Goal: Task Accomplishment & Management: Complete application form

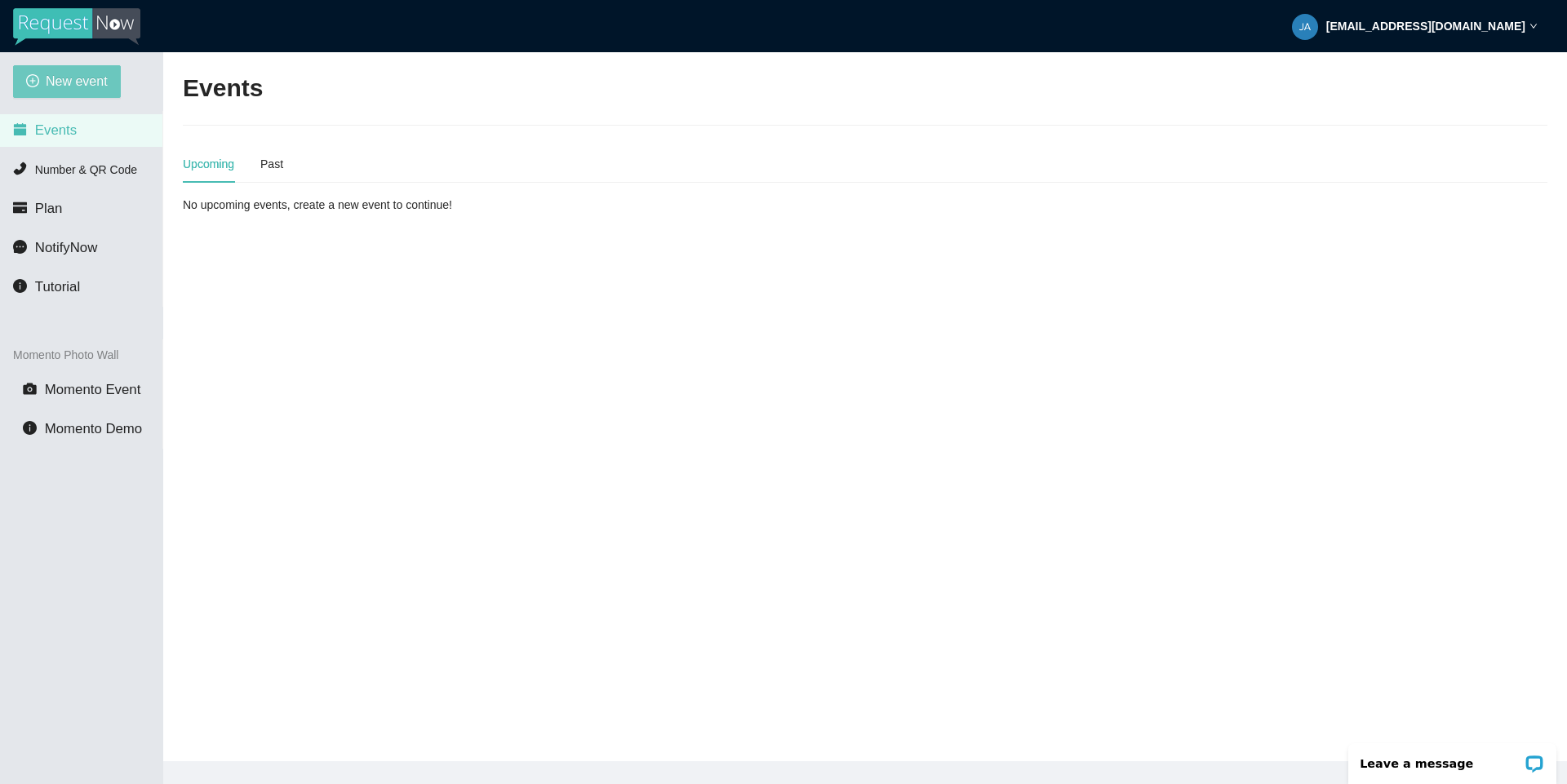
click at [93, 80] on span "New event" at bounding box center [76, 81] width 62 height 20
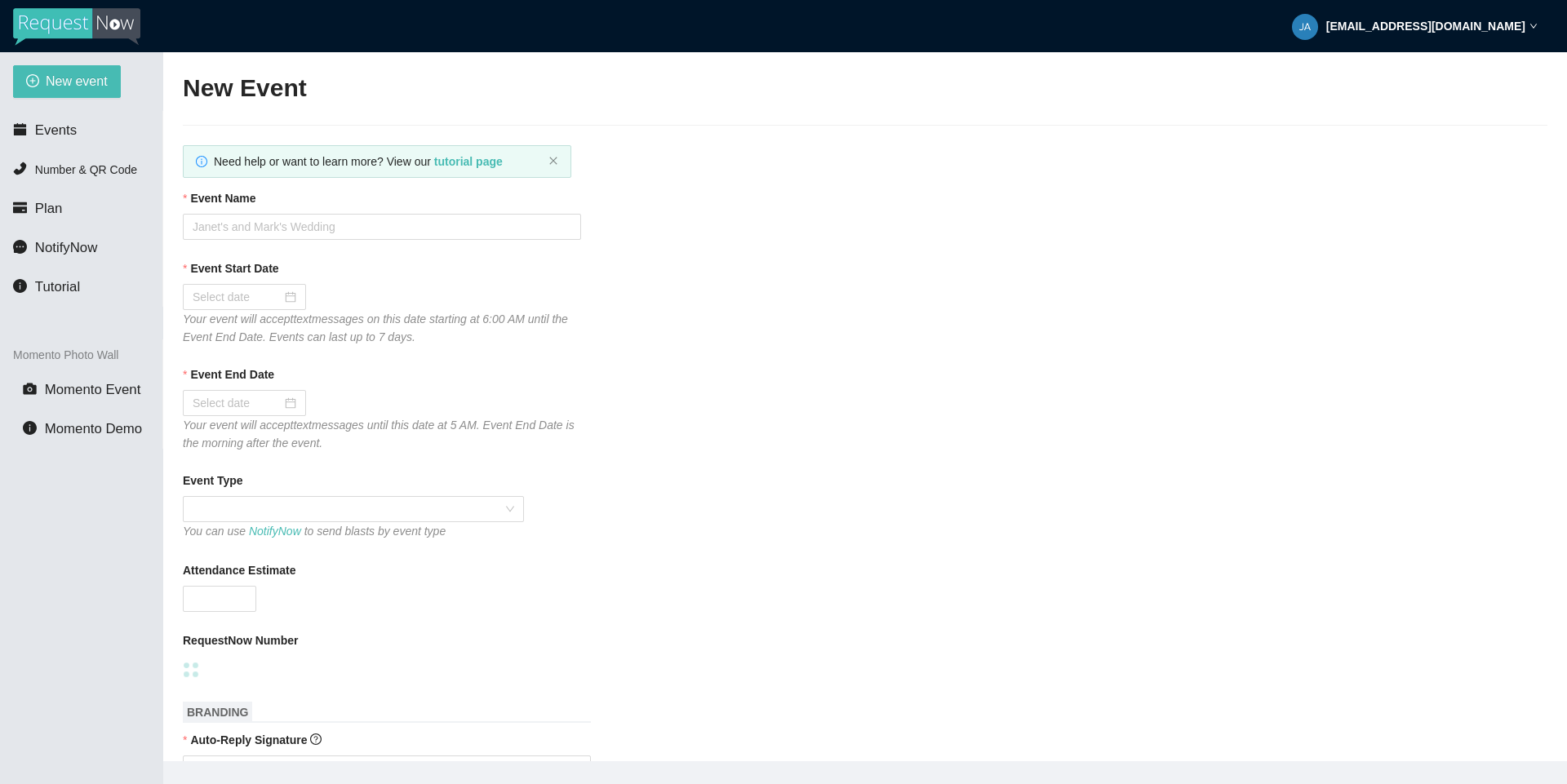
type textarea "[URL][DOMAIN_NAME]"
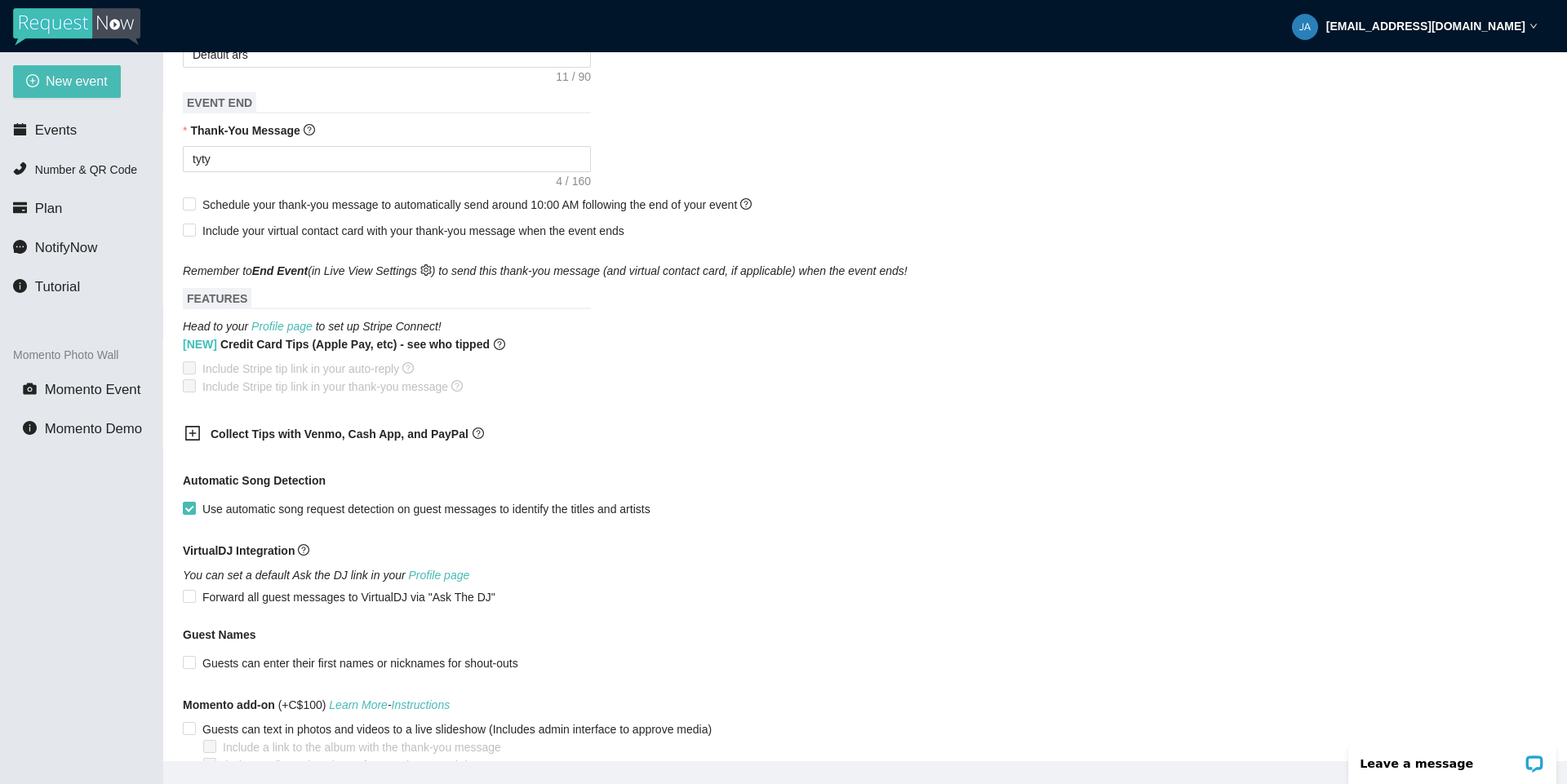
scroll to position [812, 0]
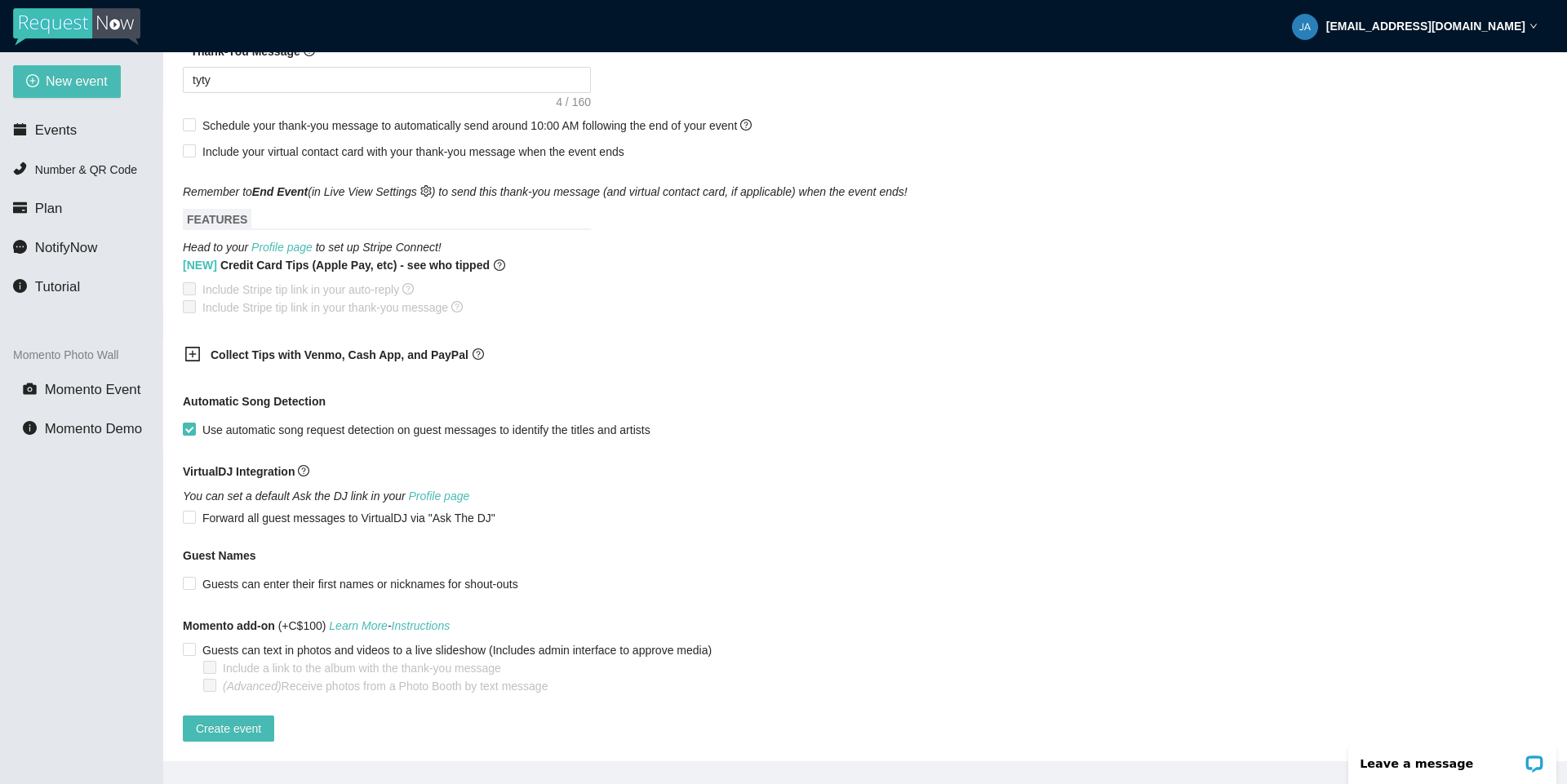
click at [414, 348] on b "Collect Tips with Venmo, Cash App, and PayPal" at bounding box center [339, 355] width 258 height 14
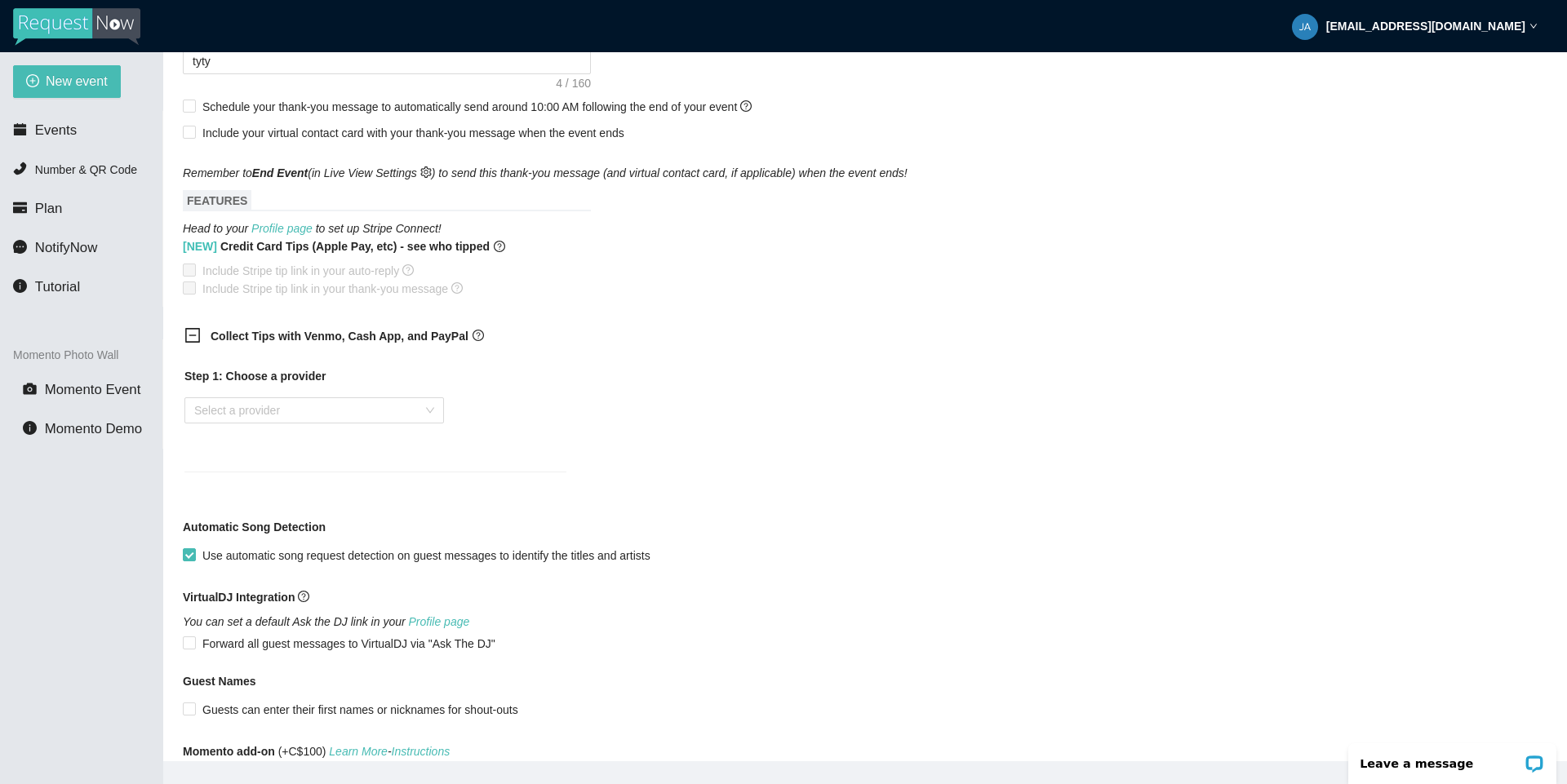
click at [414, 342] on b "Collect Tips with Venmo, Cash App, and PayPal" at bounding box center [339, 337] width 258 height 14
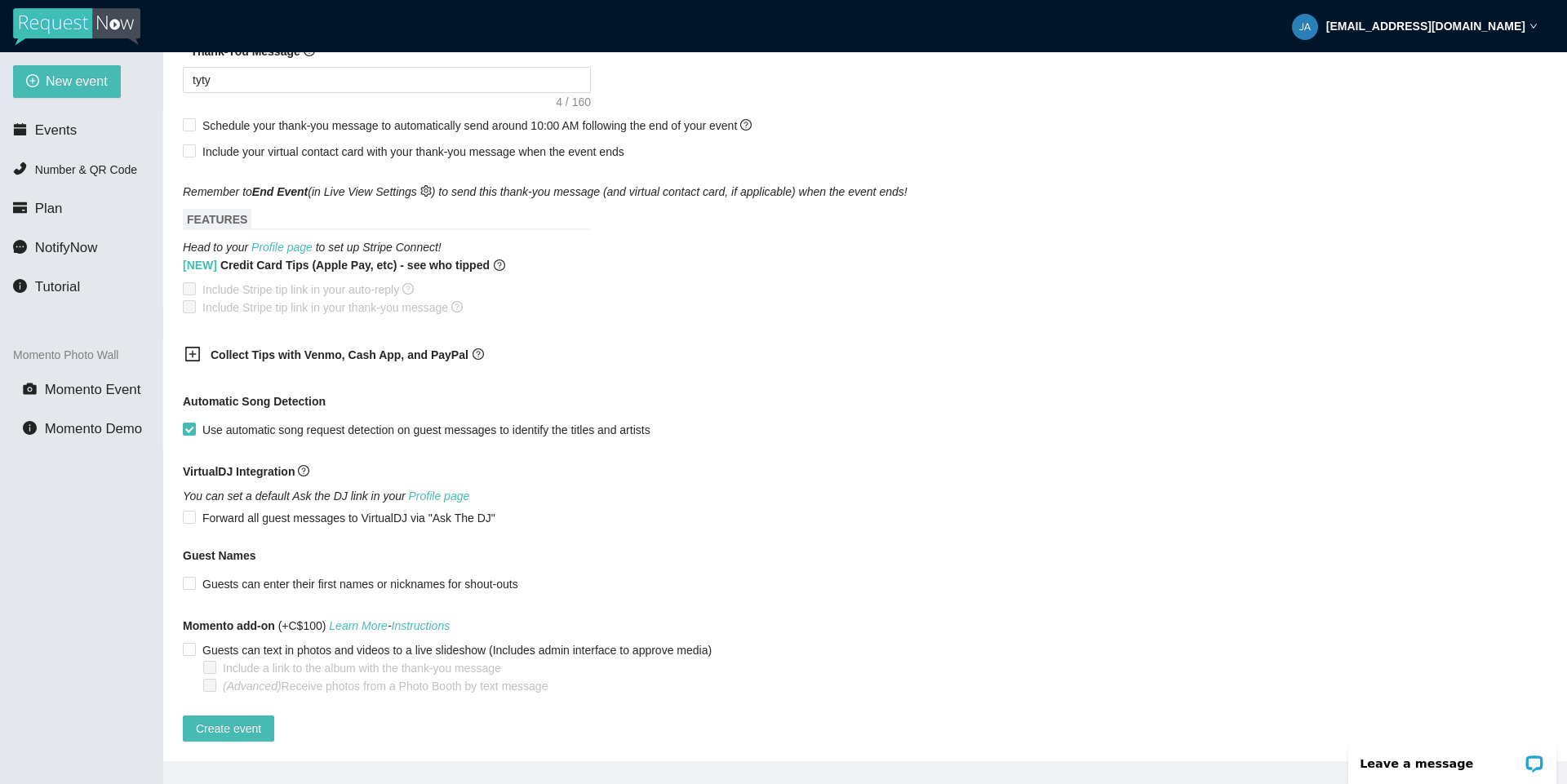
click at [414, 348] on b "Collect Tips with Venmo, Cash App, and PayPal" at bounding box center [339, 355] width 258 height 14
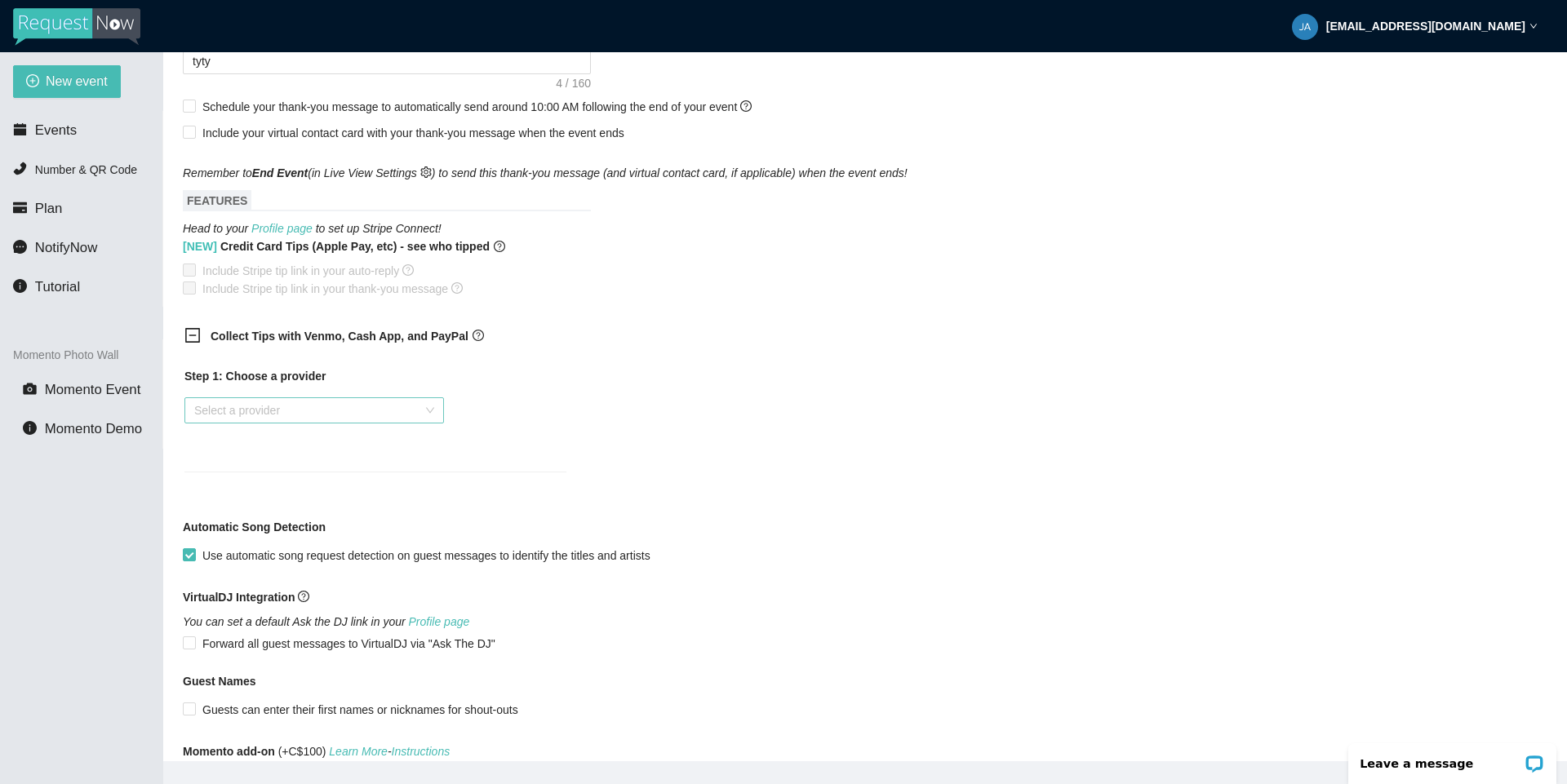
click at [349, 407] on input "search" at bounding box center [308, 410] width 229 height 24
click at [295, 453] on div "[DOMAIN_NAME]" at bounding box center [314, 447] width 240 height 18
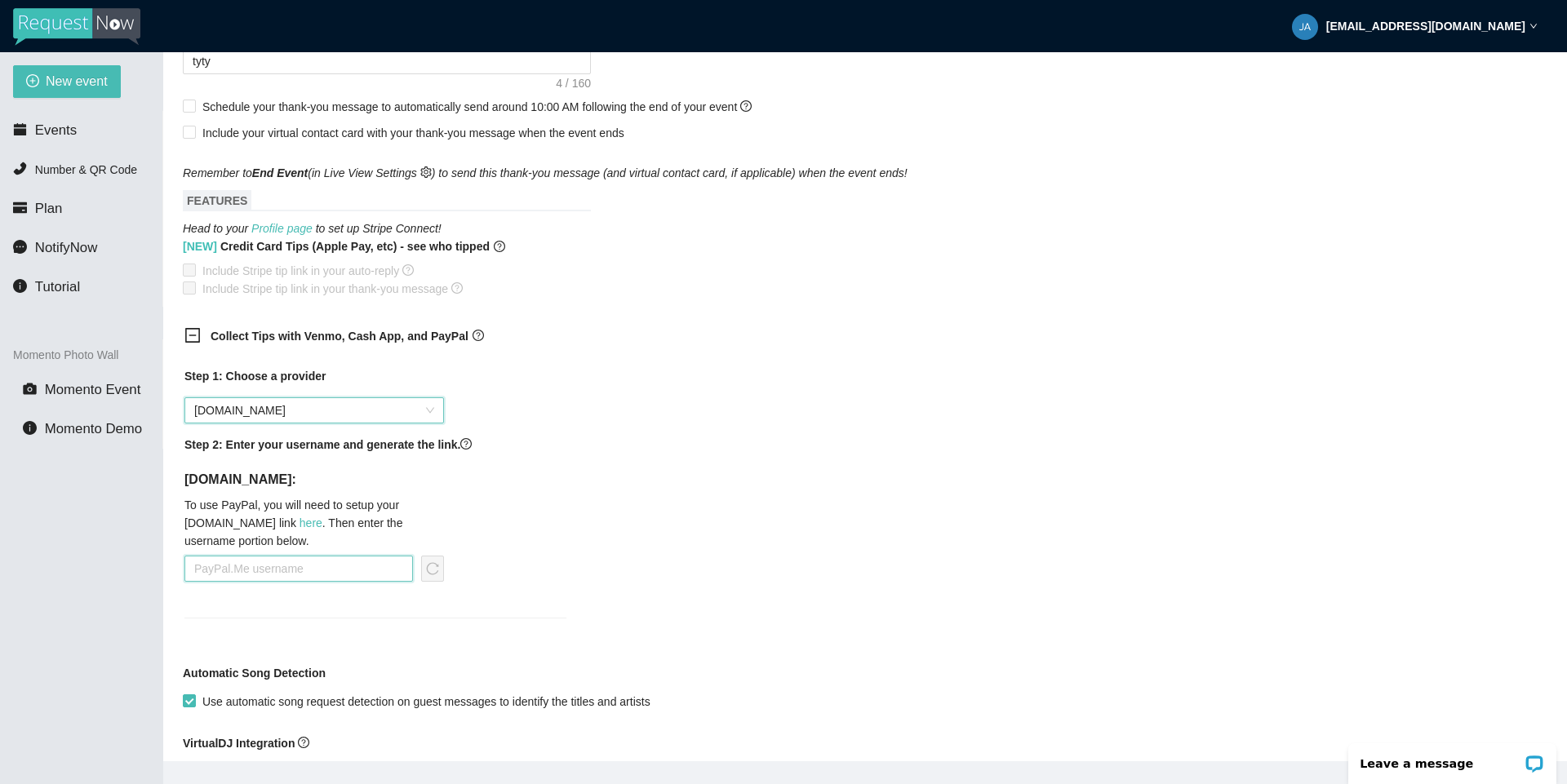
click at [284, 563] on input "text" at bounding box center [298, 568] width 229 height 26
type input "jakob"
click at [434, 572] on icon "reload" at bounding box center [432, 569] width 14 height 14
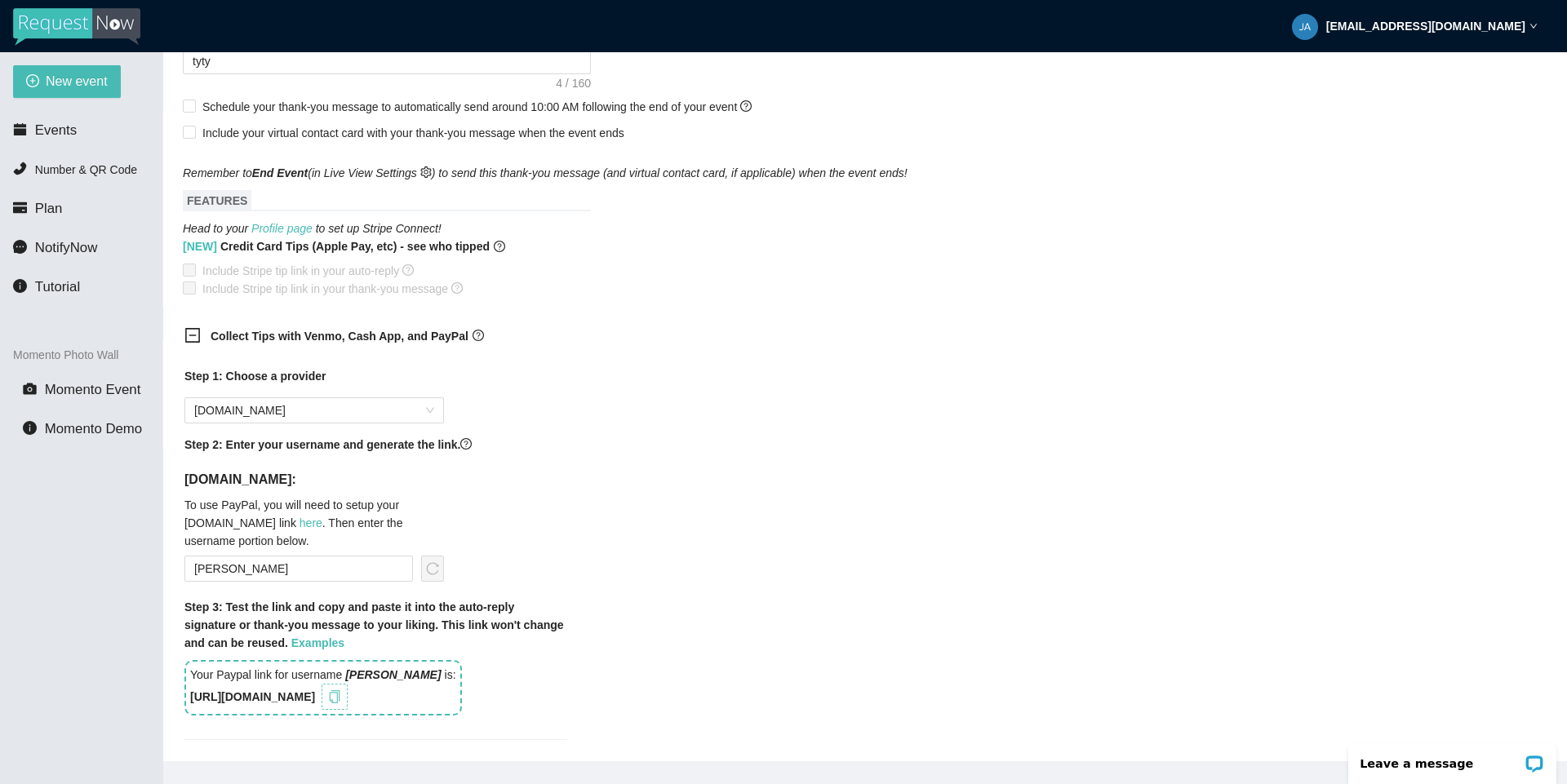
click at [342, 701] on icon "copy" at bounding box center [335, 696] width 14 height 14
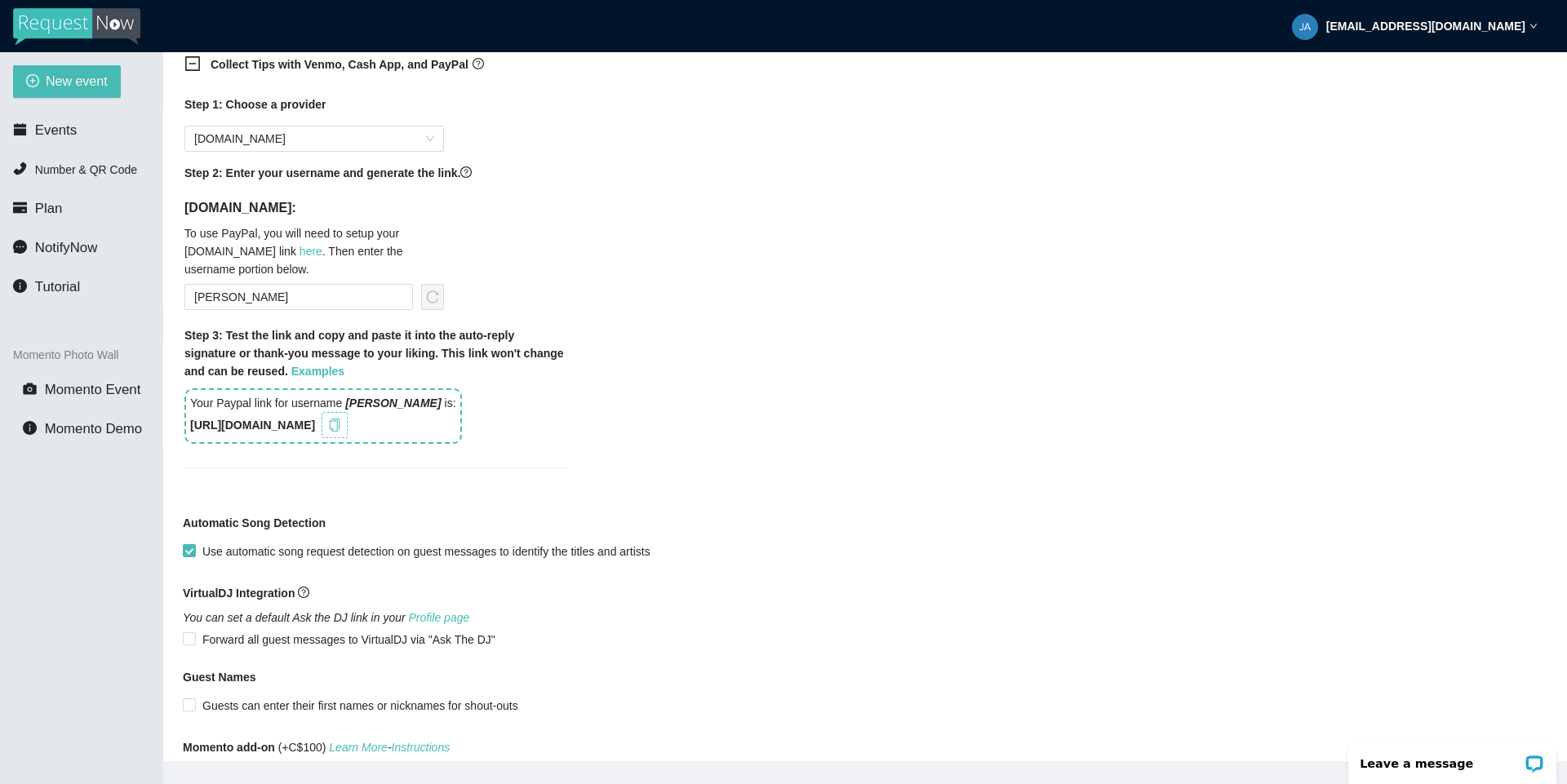
scroll to position [1105, 0]
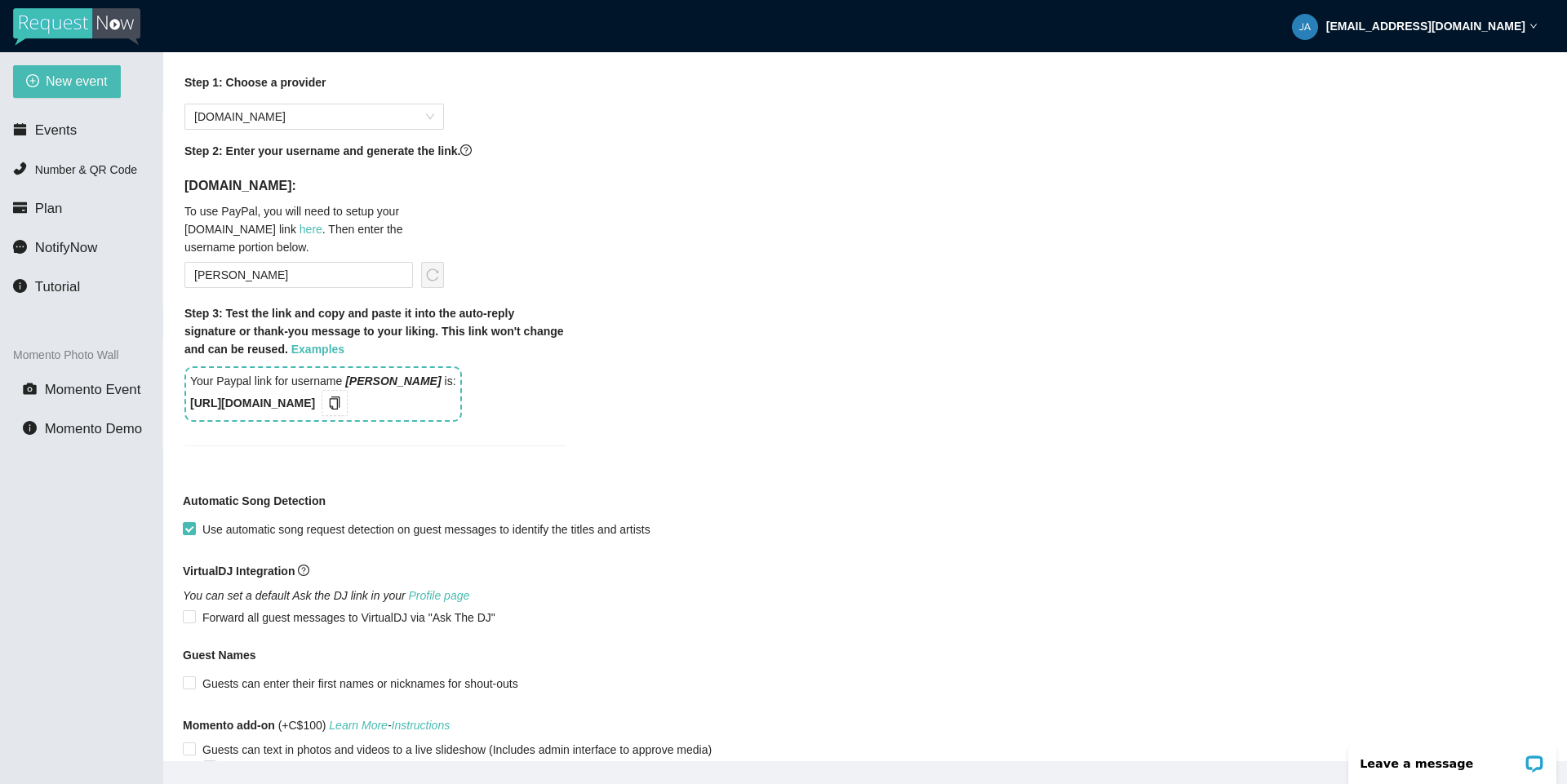
drag, startPoint x: 336, startPoint y: 407, endPoint x: 187, endPoint y: 404, distance: 149.0
click at [178, 401] on div "Step 1: Choose a provider PayPal.Me Step 2: Enter your username and generate th…" at bounding box center [375, 269] width 408 height 412
click at [714, 464] on div "Collect Tips with Venmo, Cash App, and PayPal Step 1: Choose a provider PayPal.…" at bounding box center [865, 250] width 1364 height 452
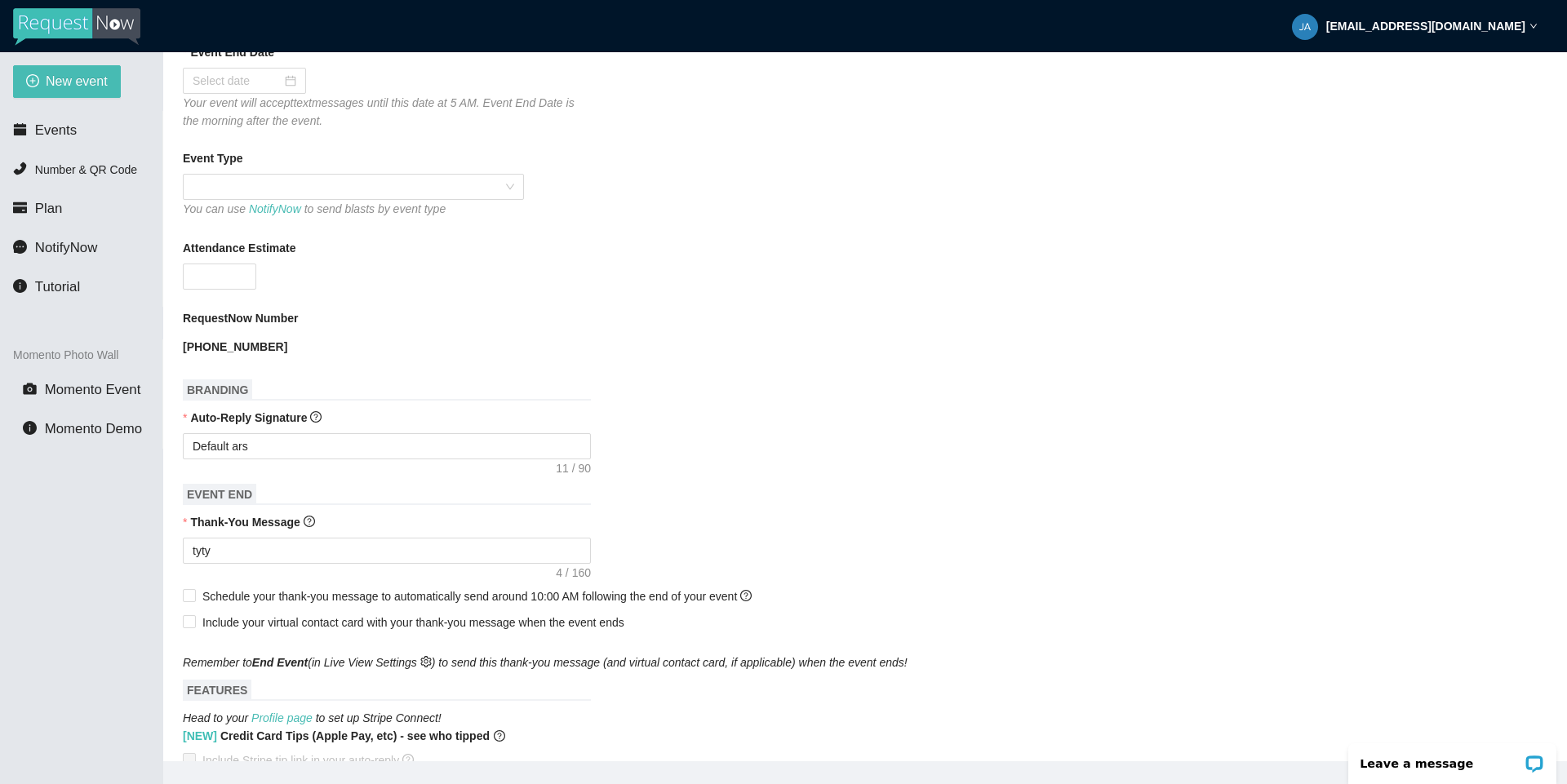
scroll to position [0, 0]
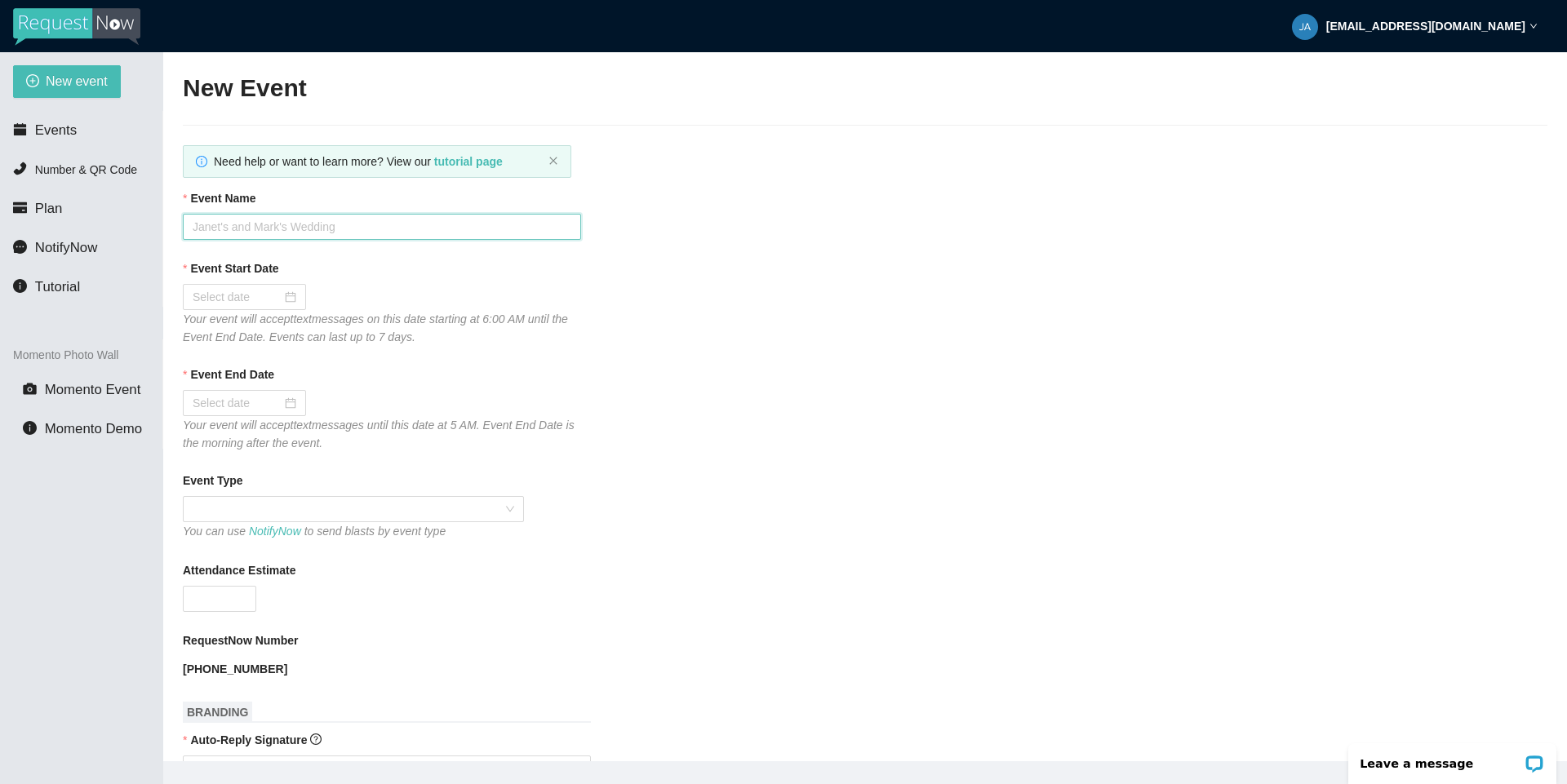
click at [495, 220] on input "Event Name" at bounding box center [381, 227] width 399 height 26
type input "Test Momento link with T.LY"
click at [227, 290] on input "Event Start Date" at bounding box center [237, 297] width 89 height 18
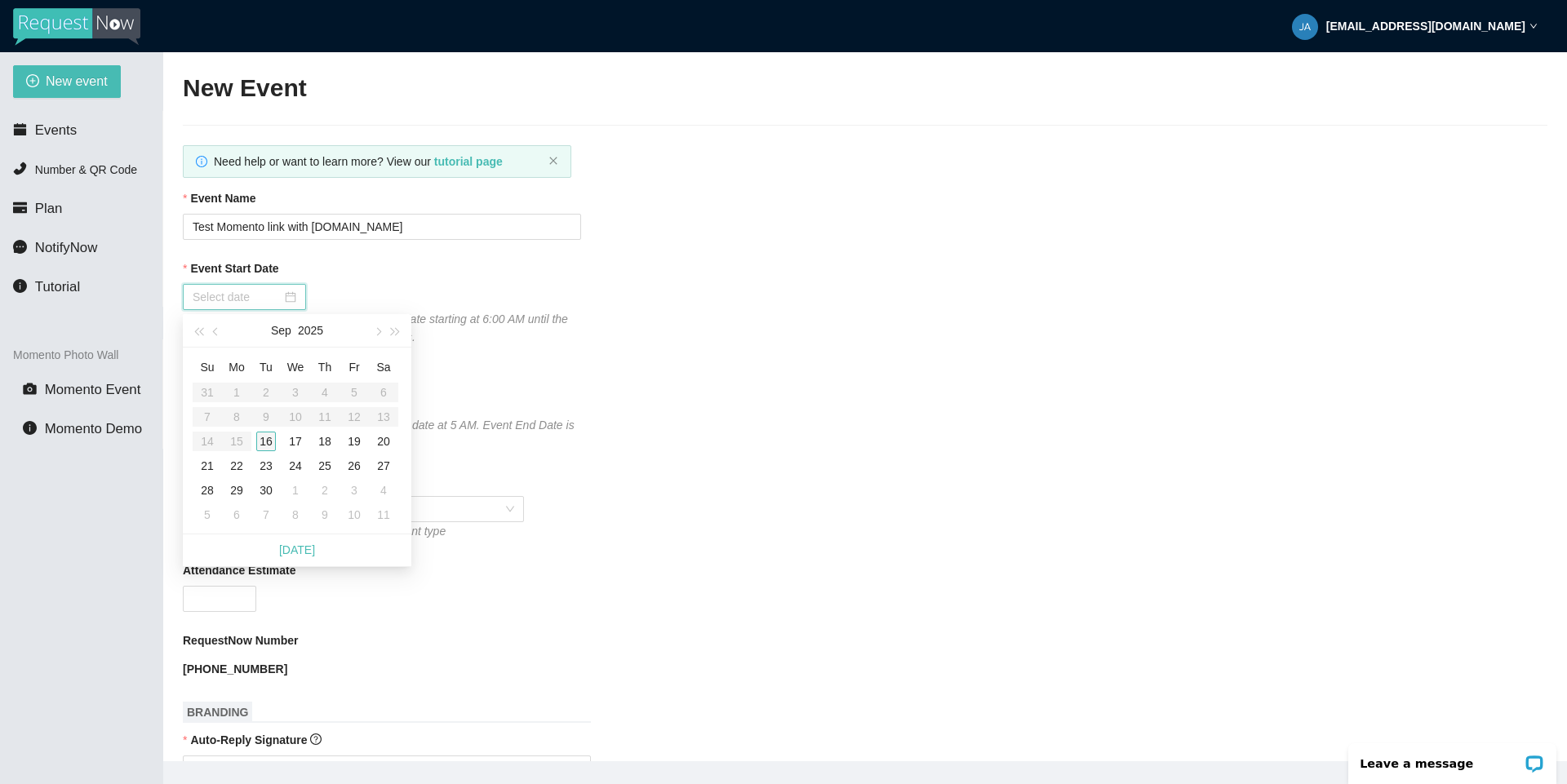
type input "09/16/2025"
click at [270, 434] on div "16" at bounding box center [266, 441] width 19 height 19
type input "09/17/2025"
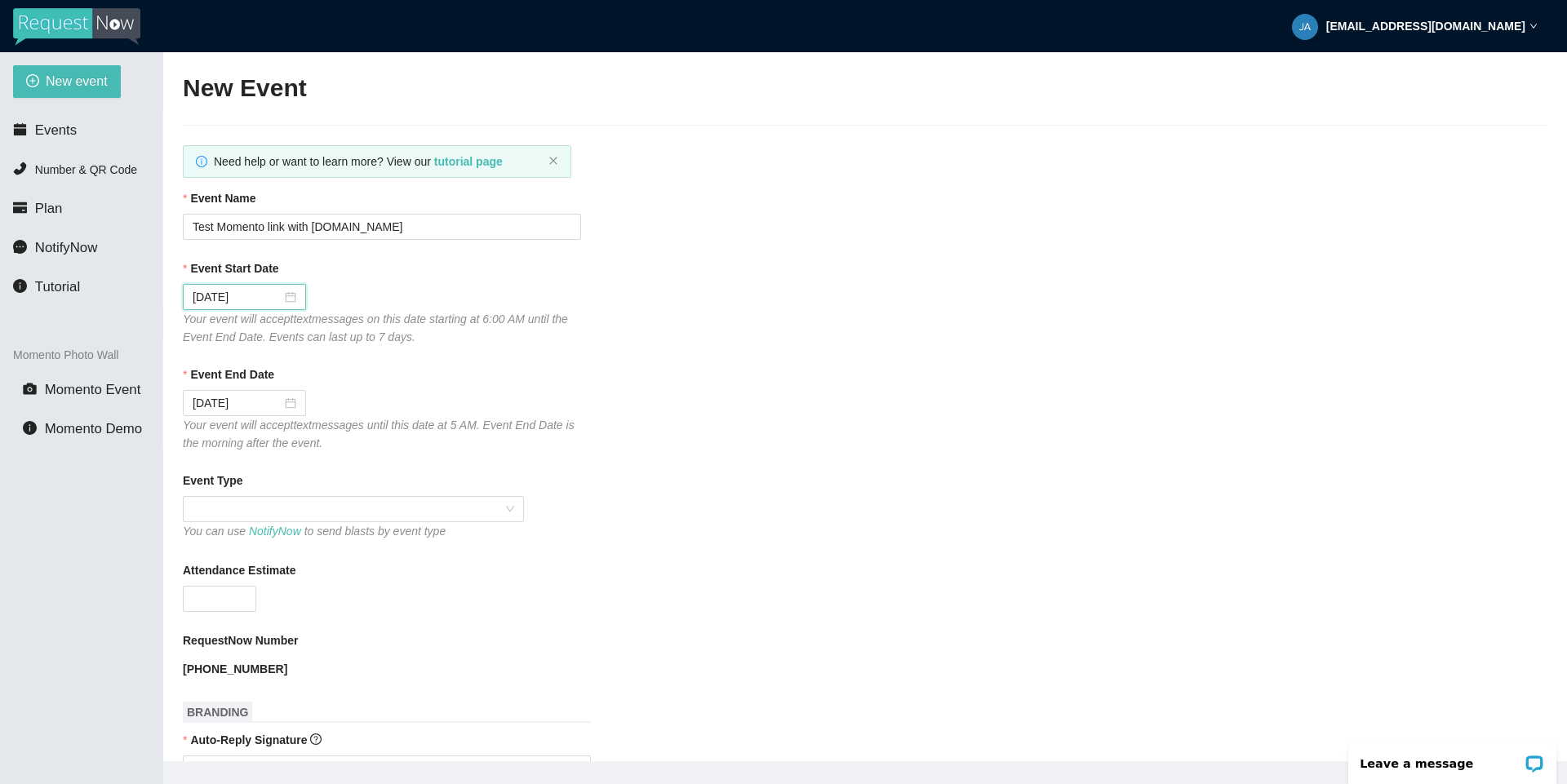
scroll to position [196, 0]
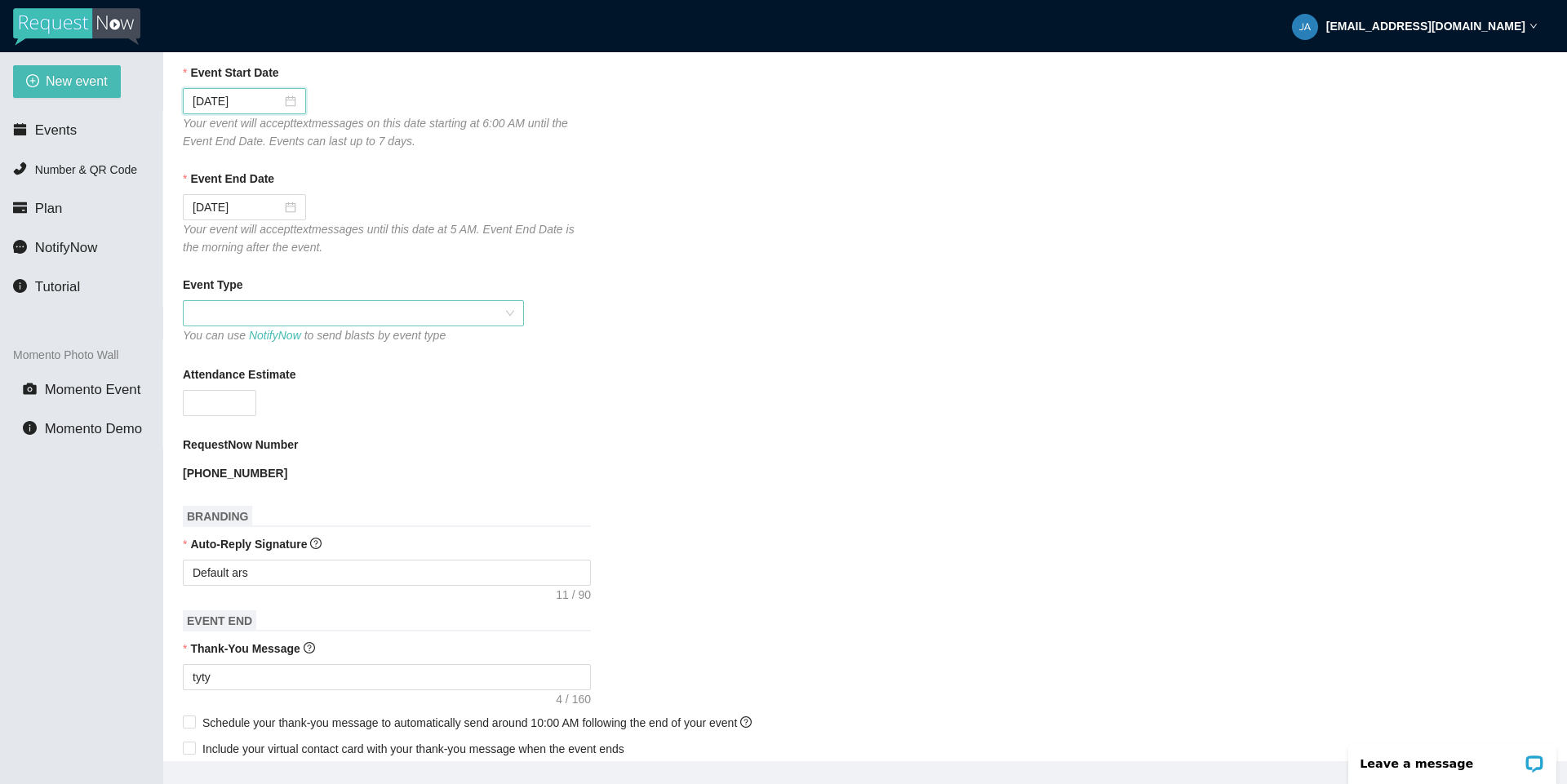
click at [415, 319] on span at bounding box center [353, 312] width 321 height 24
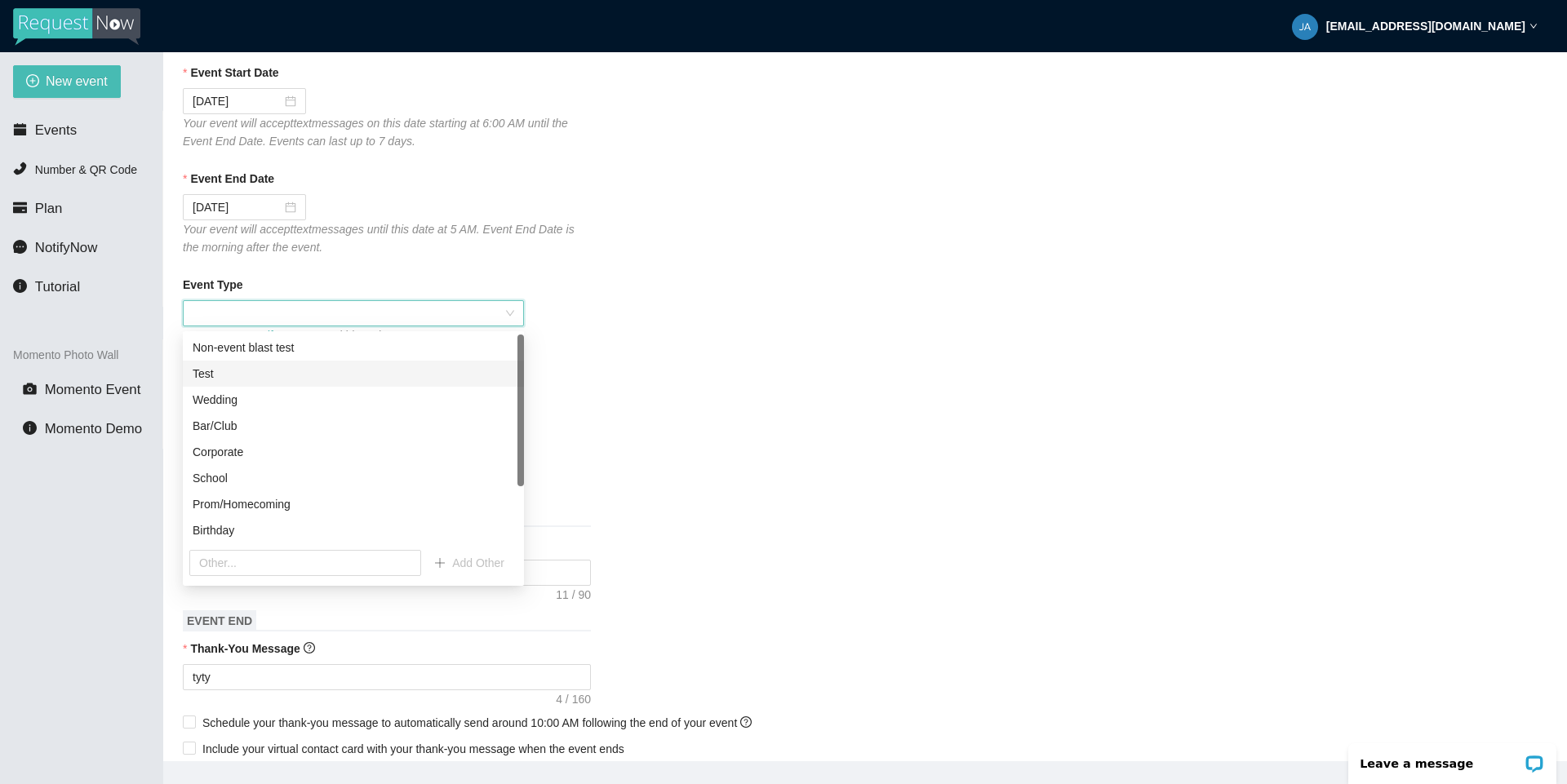
click at [266, 370] on div "Test" at bounding box center [353, 373] width 321 height 18
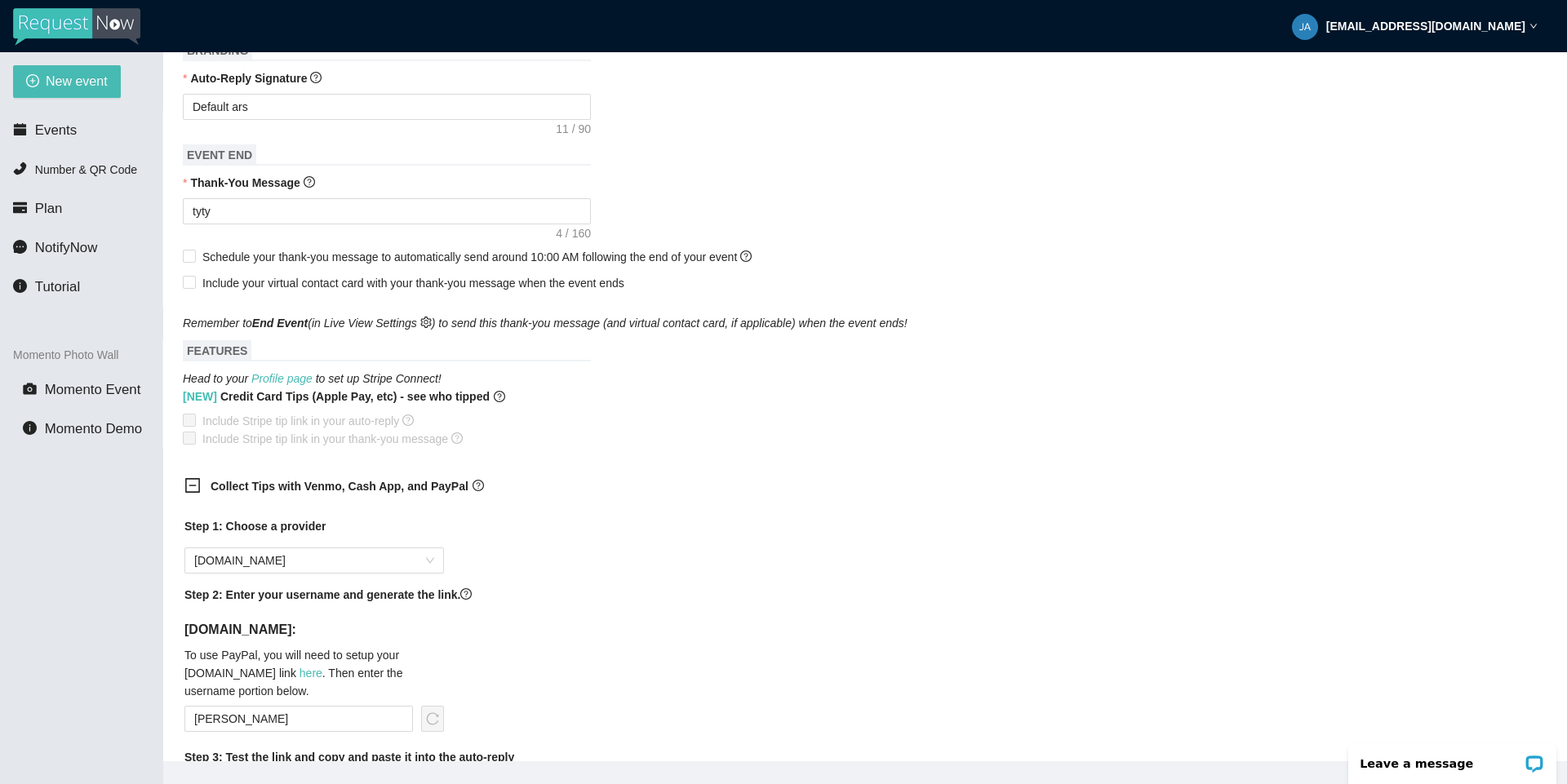
scroll to position [783, 0]
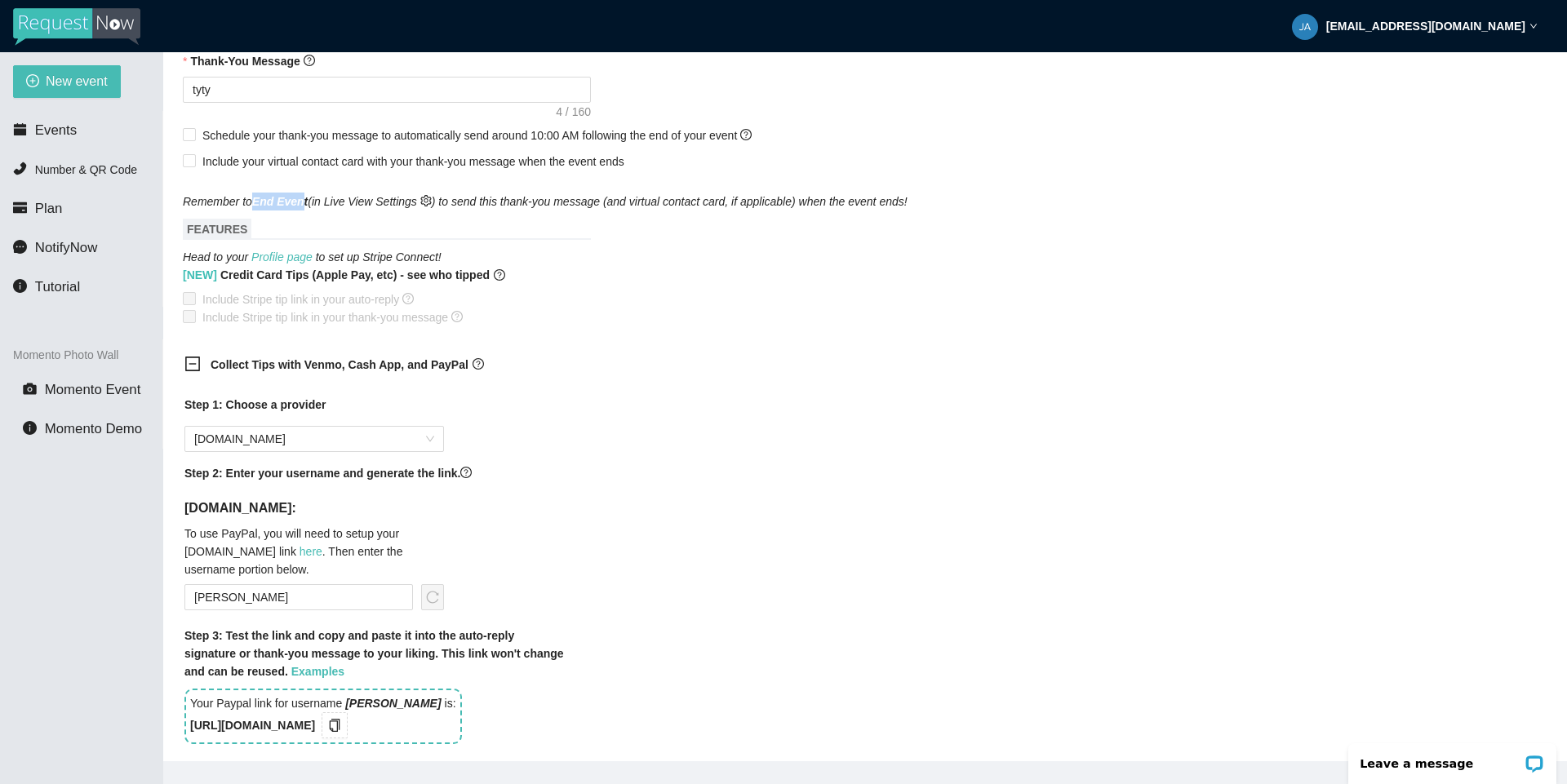
drag, startPoint x: 303, startPoint y: 209, endPoint x: 257, endPoint y: 205, distance: 46.2
click at [253, 204] on b "End Event" at bounding box center [280, 202] width 56 height 14
click at [293, 214] on form "Event Name Test Momento link with T.LY Event Start Date 09/16/2025 Your event w…" at bounding box center [865, 284] width 1364 height 1757
drag, startPoint x: 306, startPoint y: 200, endPoint x: 255, endPoint y: 200, distance: 51.0
click at [252, 200] on icon "Remember to End Event (in Live View Settings ) to send this thank-you message (…" at bounding box center [544, 202] width 725 height 14
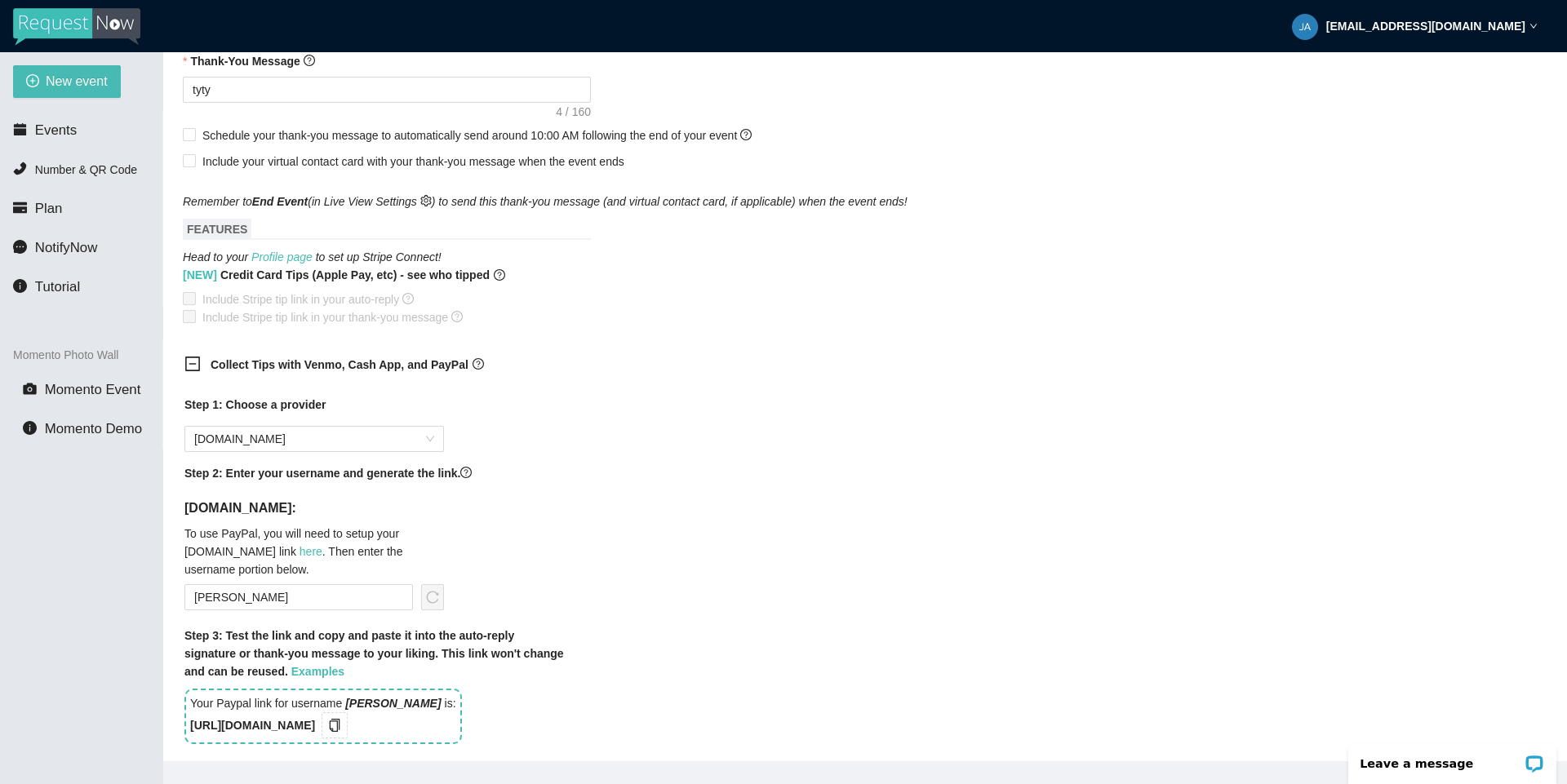
click at [728, 272] on div "[NEW] Credit Card Tips (Apple Pay, etc) - see who tipped" at bounding box center [865, 278] width 1364 height 24
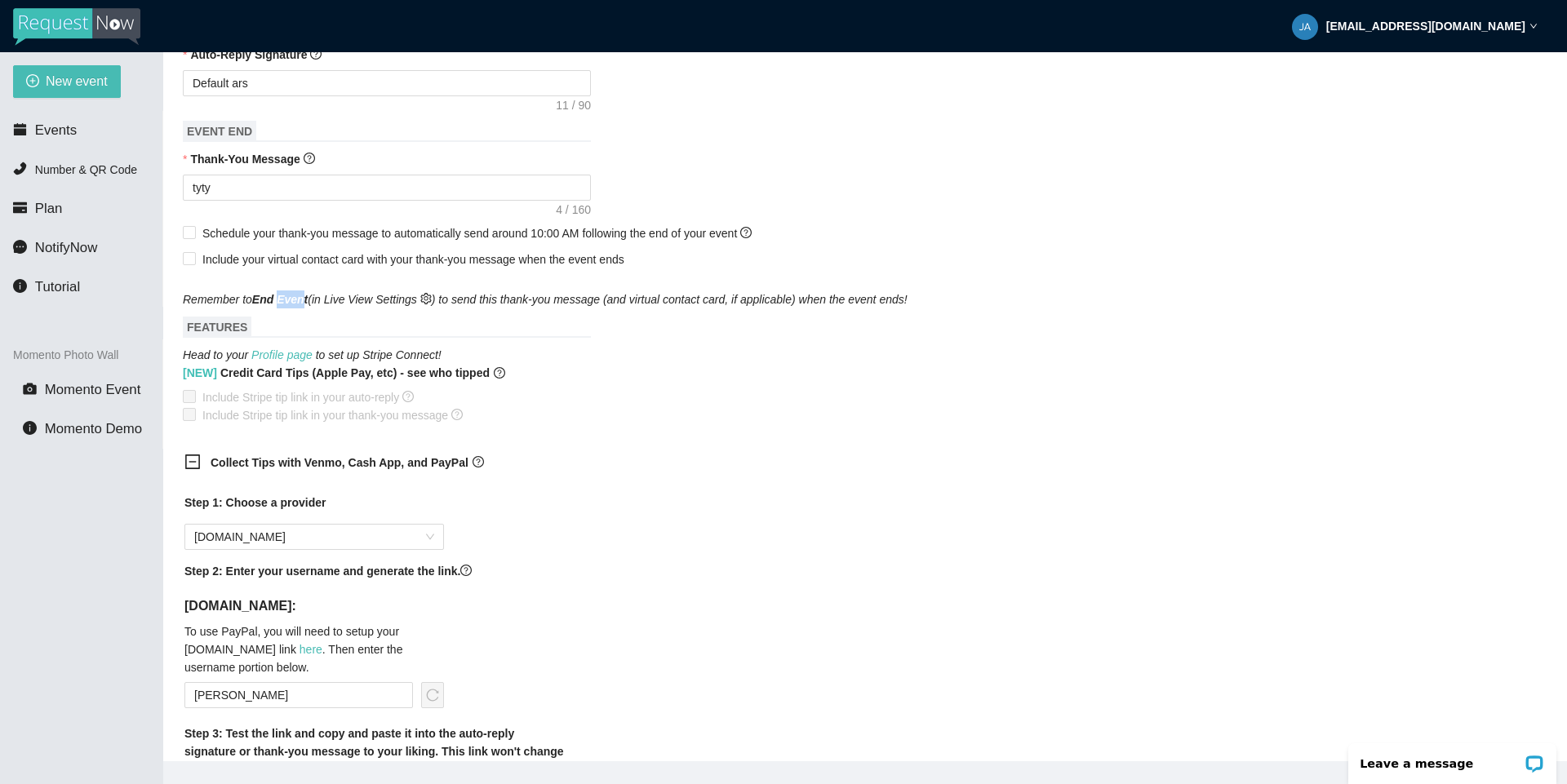
drag, startPoint x: 299, startPoint y: 296, endPoint x: 278, endPoint y: 299, distance: 21.2
click at [278, 299] on div "Remember to End Event (in Live View Settings ) to send this thank-you message (…" at bounding box center [865, 289] width 1364 height 36
click at [296, 306] on b "End Event" at bounding box center [280, 300] width 56 height 14
click at [257, 306] on icon "Remember to End Event (in Live View Settings ) to send this thank-you message (…" at bounding box center [544, 300] width 725 height 14
click at [266, 302] on b "End Event" at bounding box center [280, 300] width 56 height 14
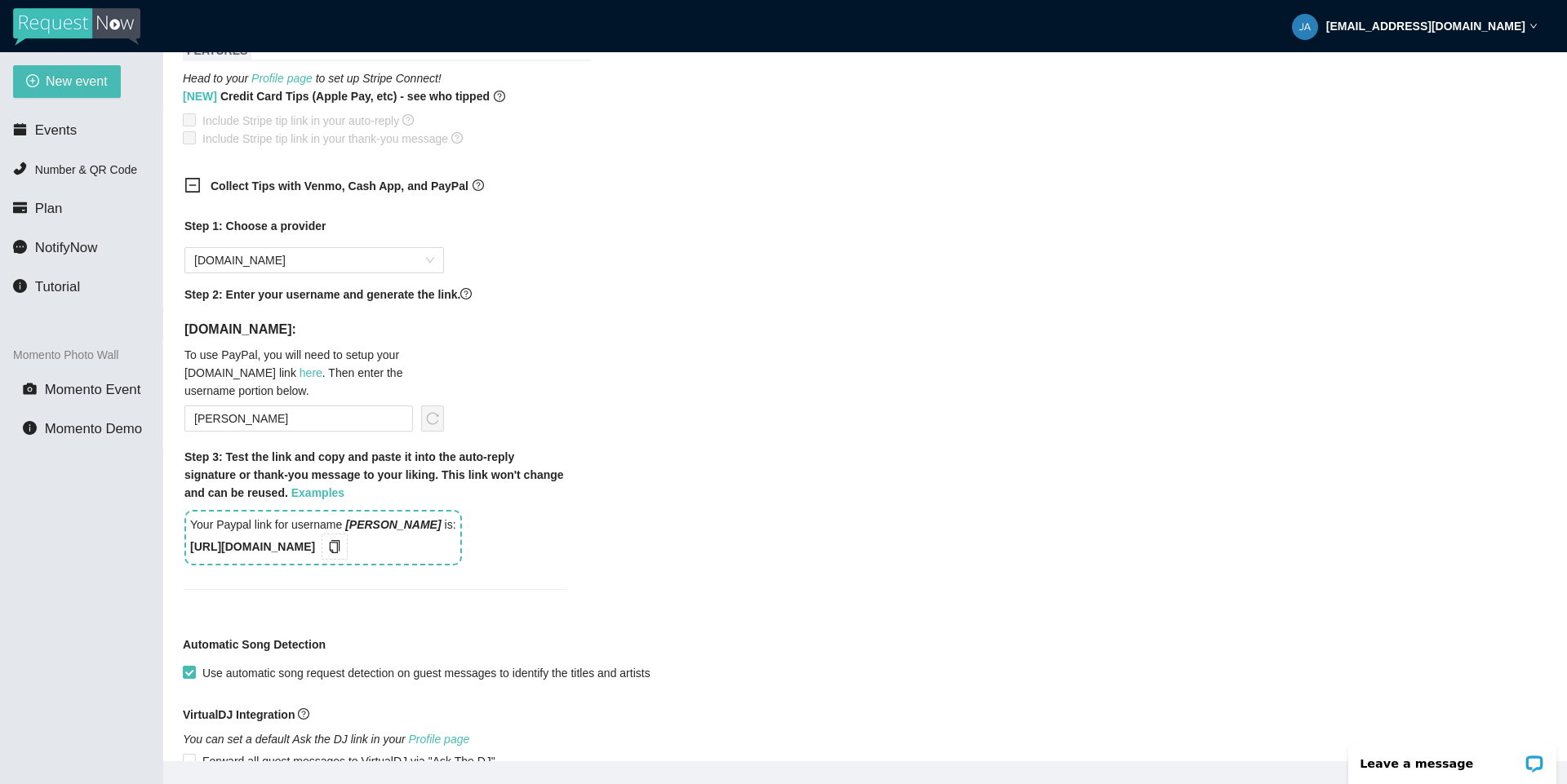
scroll to position [979, 0]
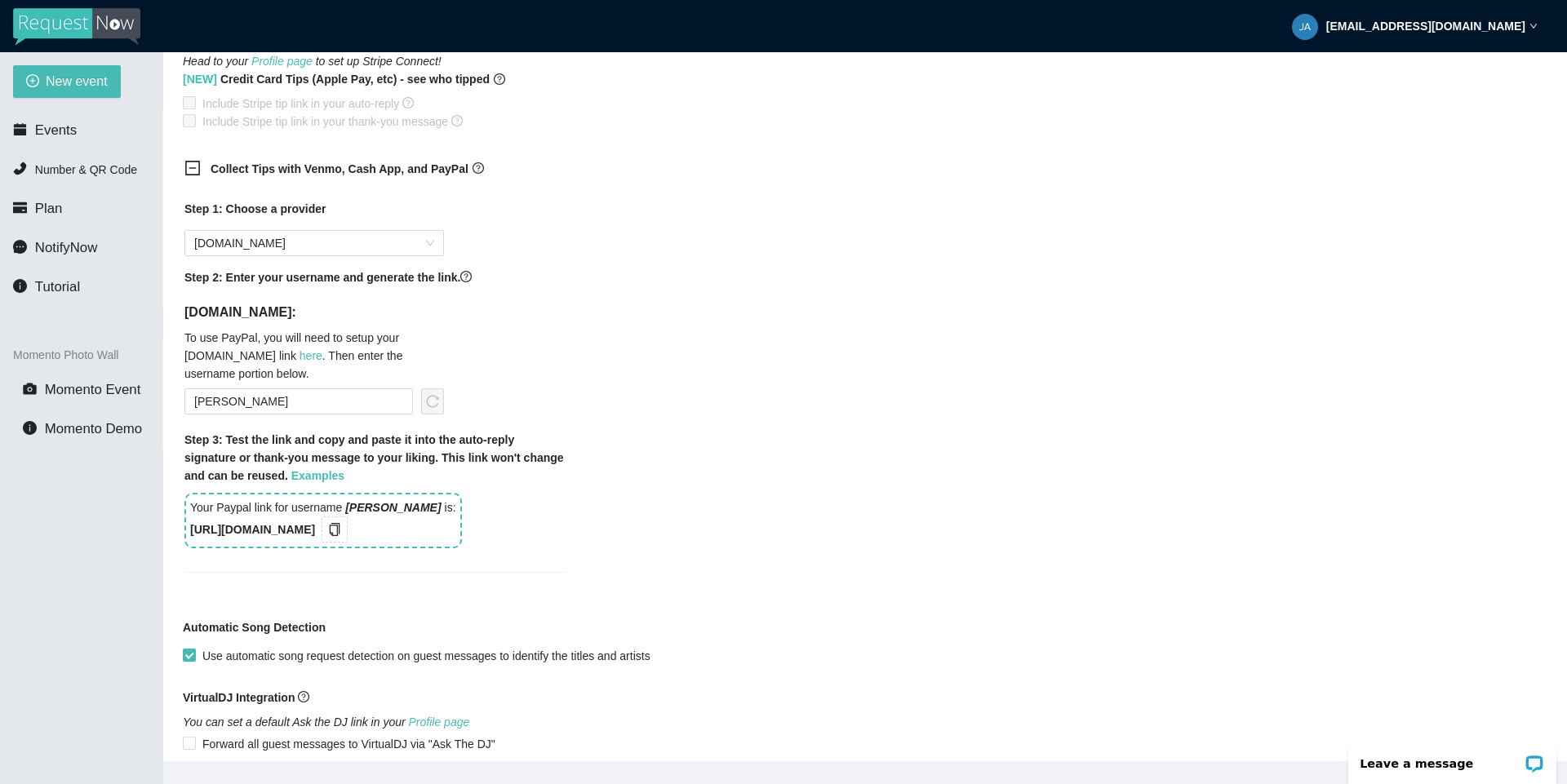
click at [194, 174] on icon "minus-square" at bounding box center [192, 168] width 16 height 16
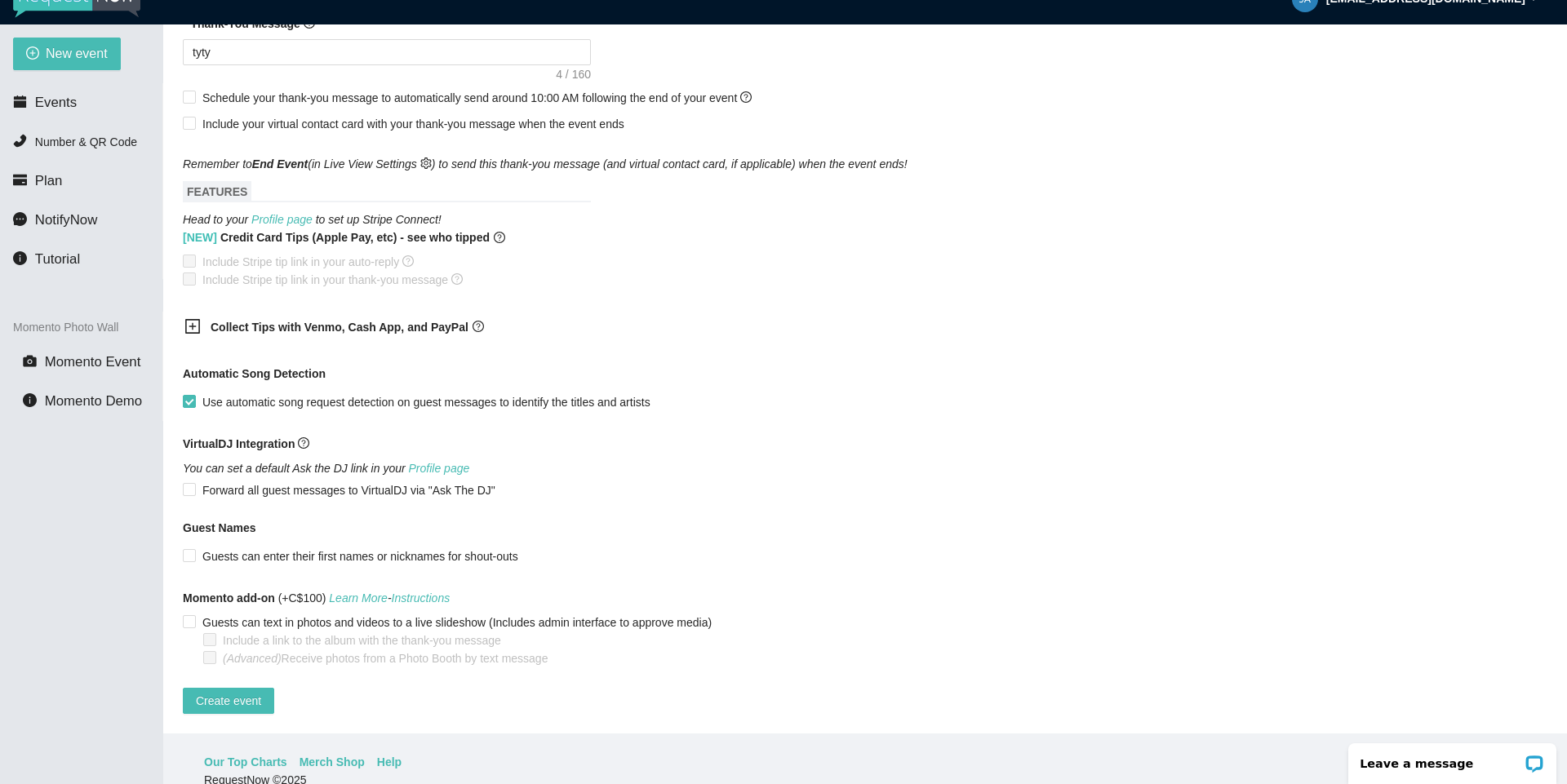
scroll to position [52, 0]
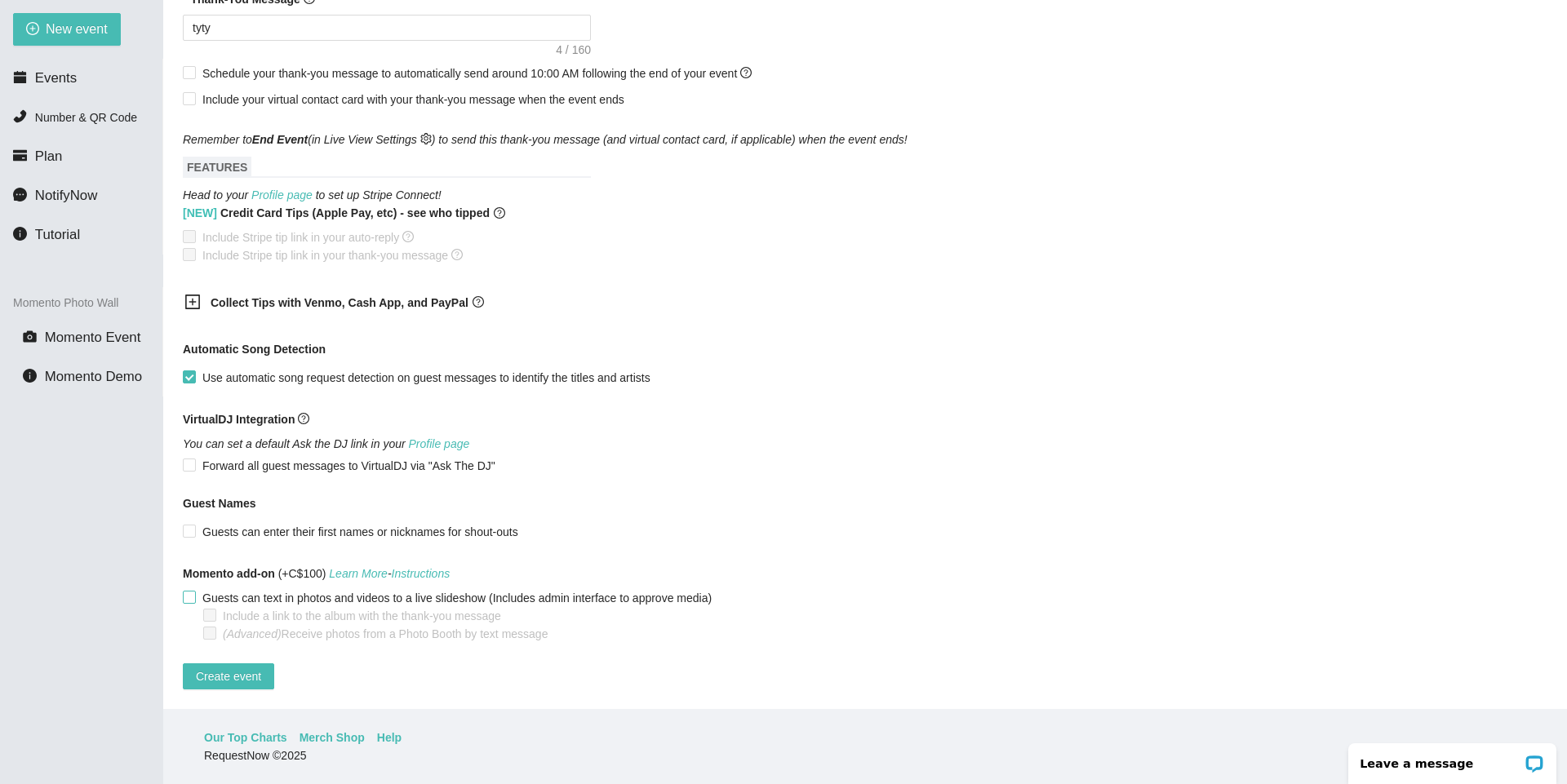
click at [304, 589] on span "Guests can text in photos and videos to a live slideshow (Includes admin interf…" at bounding box center [456, 598] width 522 height 18
click at [194, 590] on input "Guests can text in photos and videos to a live slideshow (Includes admin interf…" at bounding box center [188, 596] width 12 height 12
checkbox input "true"
click at [468, 631] on form "Event Name Test Momento link with T.LY Event Start Date 09/16/2025 Your event w…" at bounding box center [865, 16] width 1364 height 1345
click at [473, 625] on span "(Advanced) Receive photos from a Photo Booth by text message" at bounding box center [385, 634] width 338 height 18
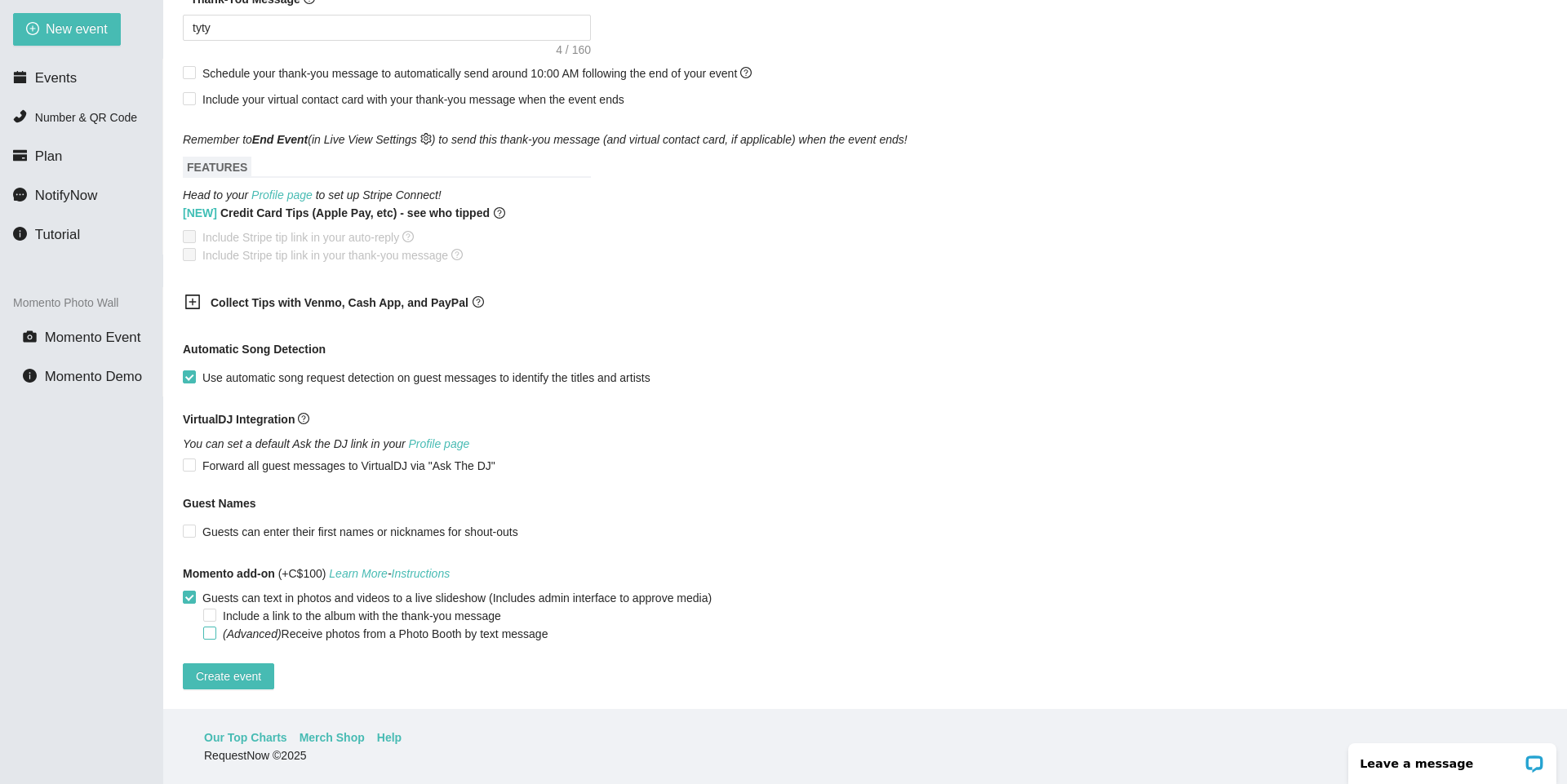
click at [214, 627] on input "(Advanced) Receive photos from a Photo Booth by text message" at bounding box center [209, 633] width 12 height 12
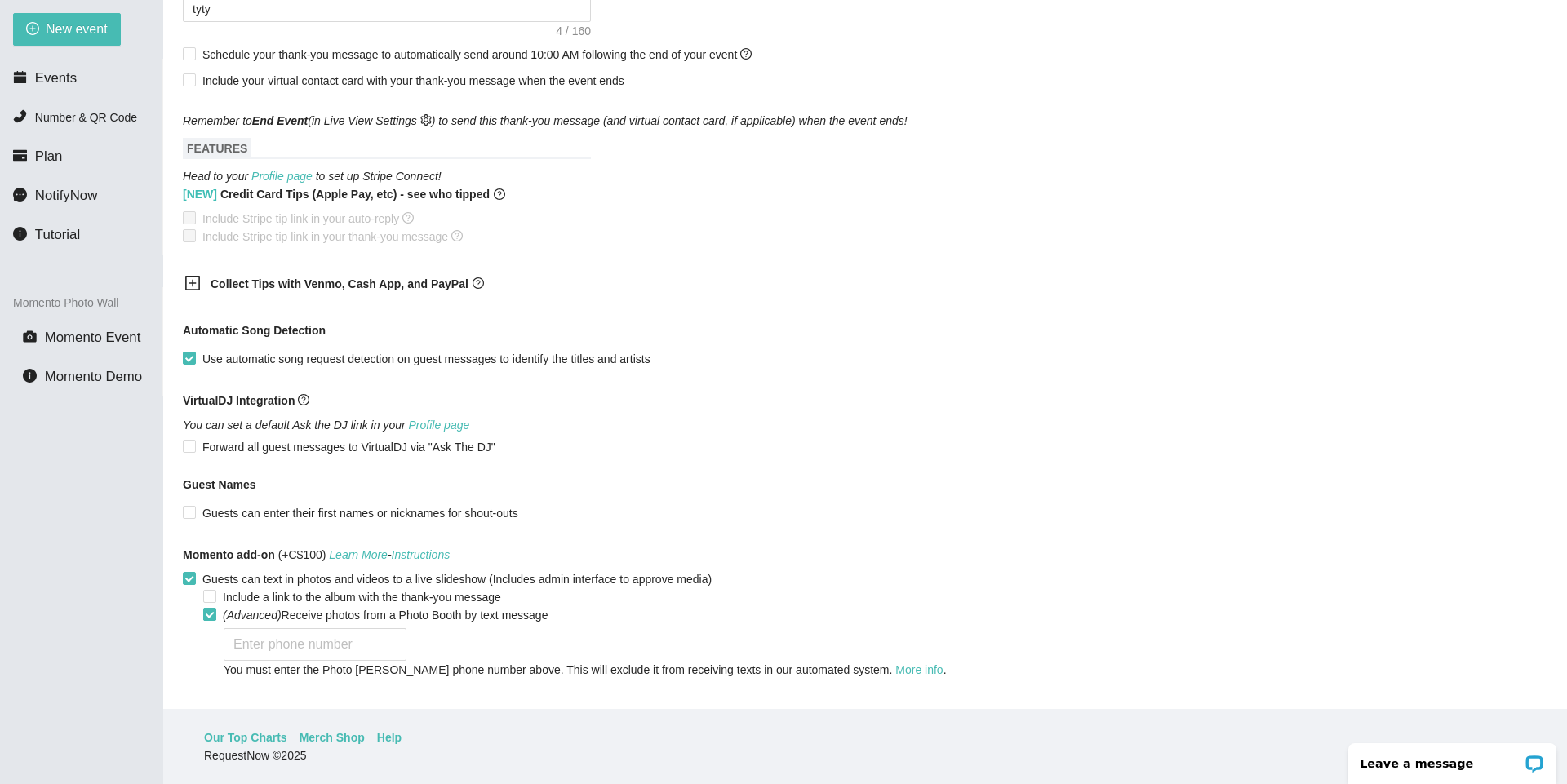
click at [475, 621] on span "(Advanced) Receive photos from a Photo Booth by text message" at bounding box center [385, 614] width 338 height 18
click at [214, 619] on input "(Advanced) Receive photos from a Photo Booth by text message" at bounding box center [209, 613] width 12 height 12
checkbox input "false"
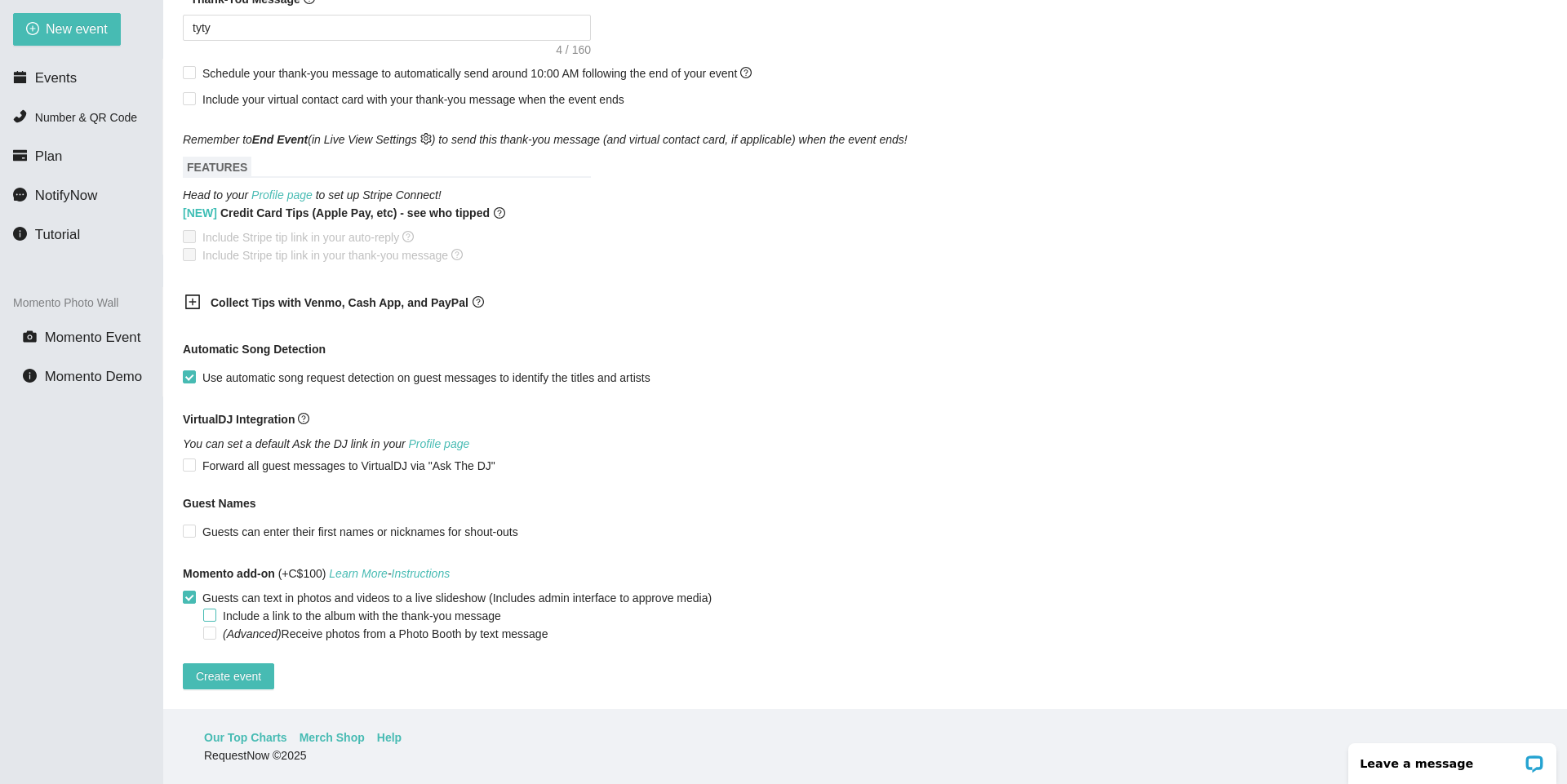
click at [448, 607] on span "Include a link to the album with the thank-you message" at bounding box center [362, 615] width 291 height 18
click at [214, 608] on input "Include a link to the album with the thank-you message" at bounding box center [209, 614] width 12 height 12
checkbox input "true"
click at [264, 669] on button "Create event" at bounding box center [228, 676] width 92 height 26
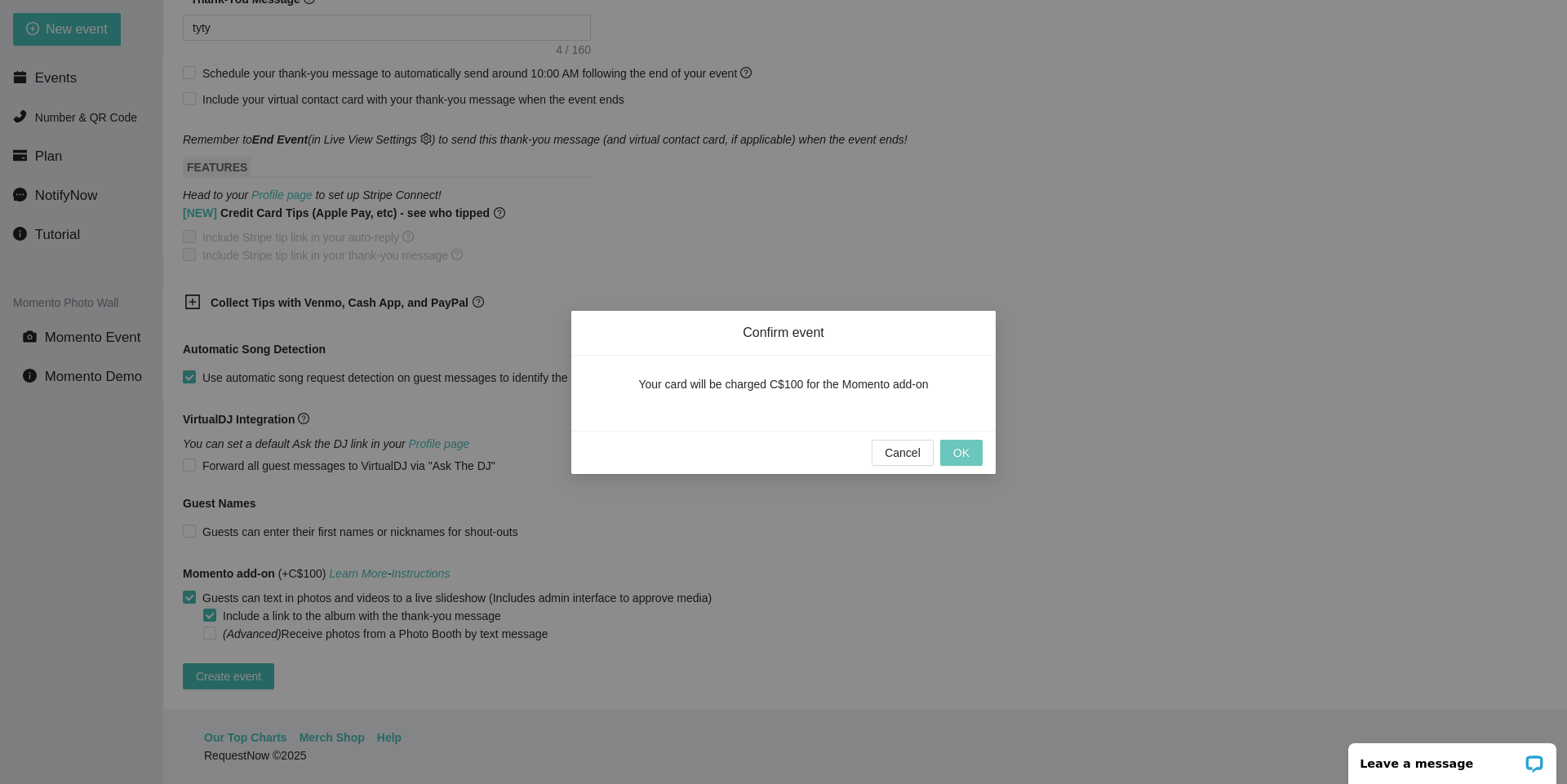
click at [965, 452] on span "OK" at bounding box center [961, 452] width 16 height 18
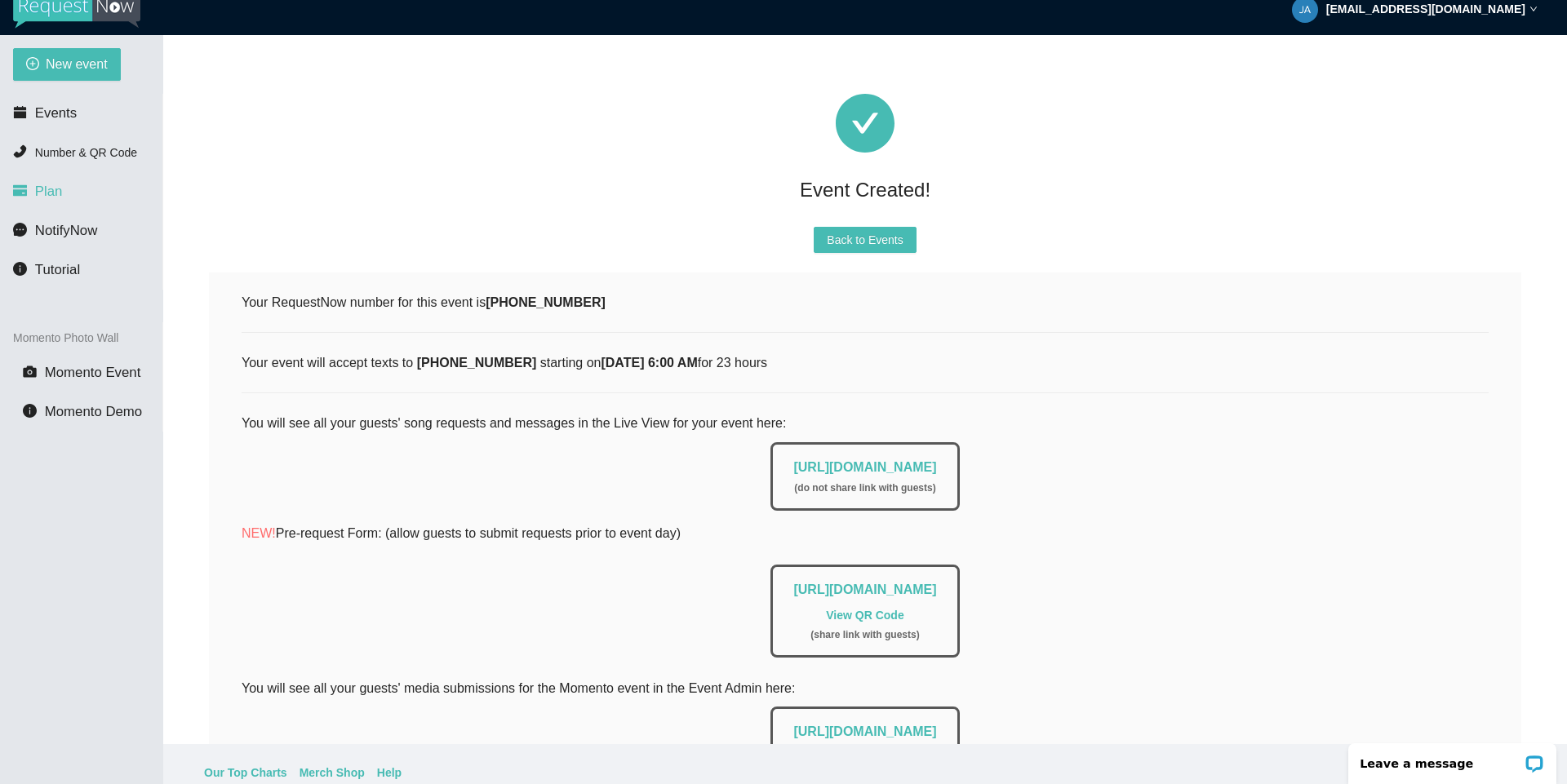
scroll to position [0, 0]
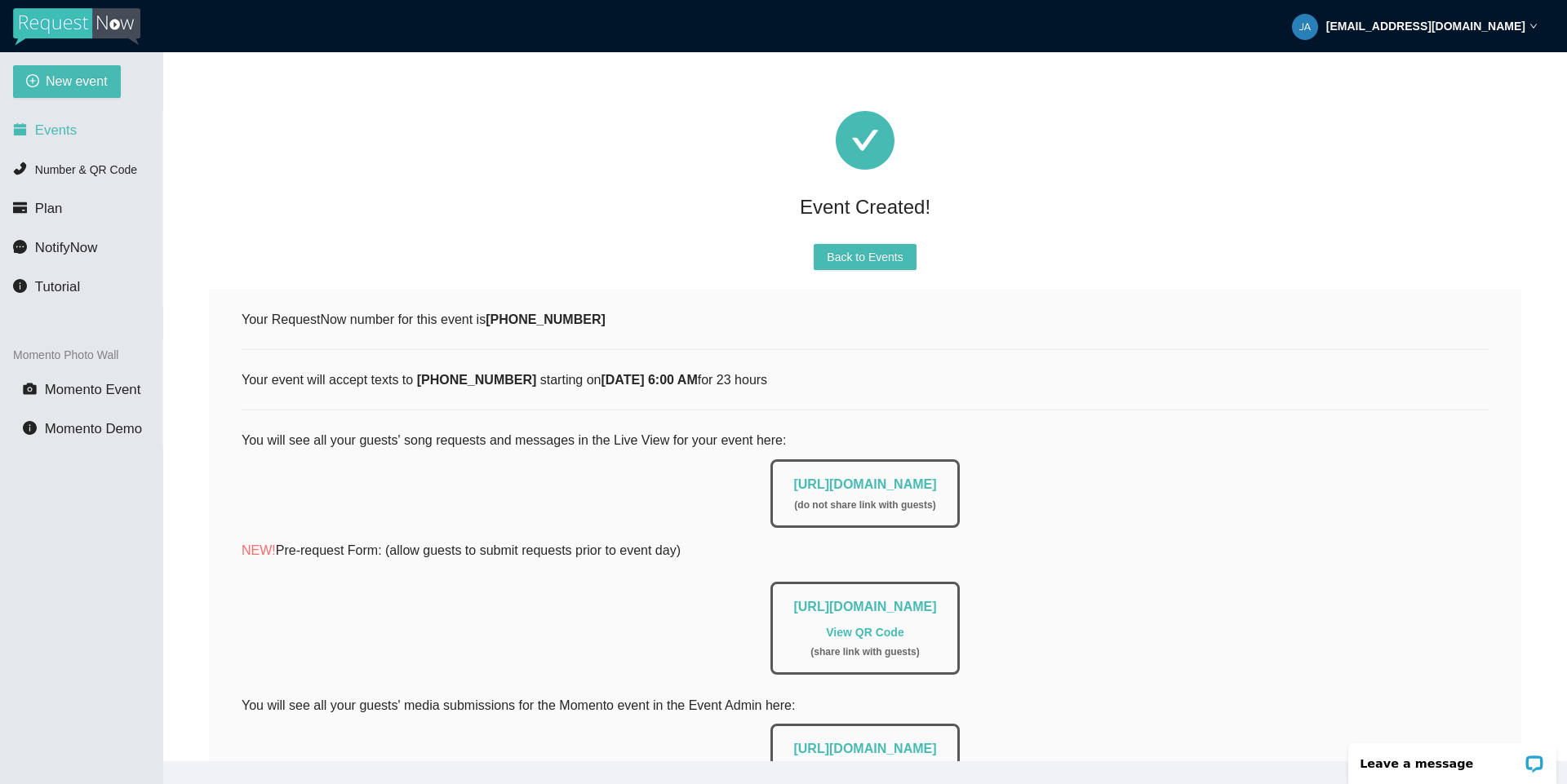
click at [93, 133] on li "Events" at bounding box center [81, 130] width 162 height 33
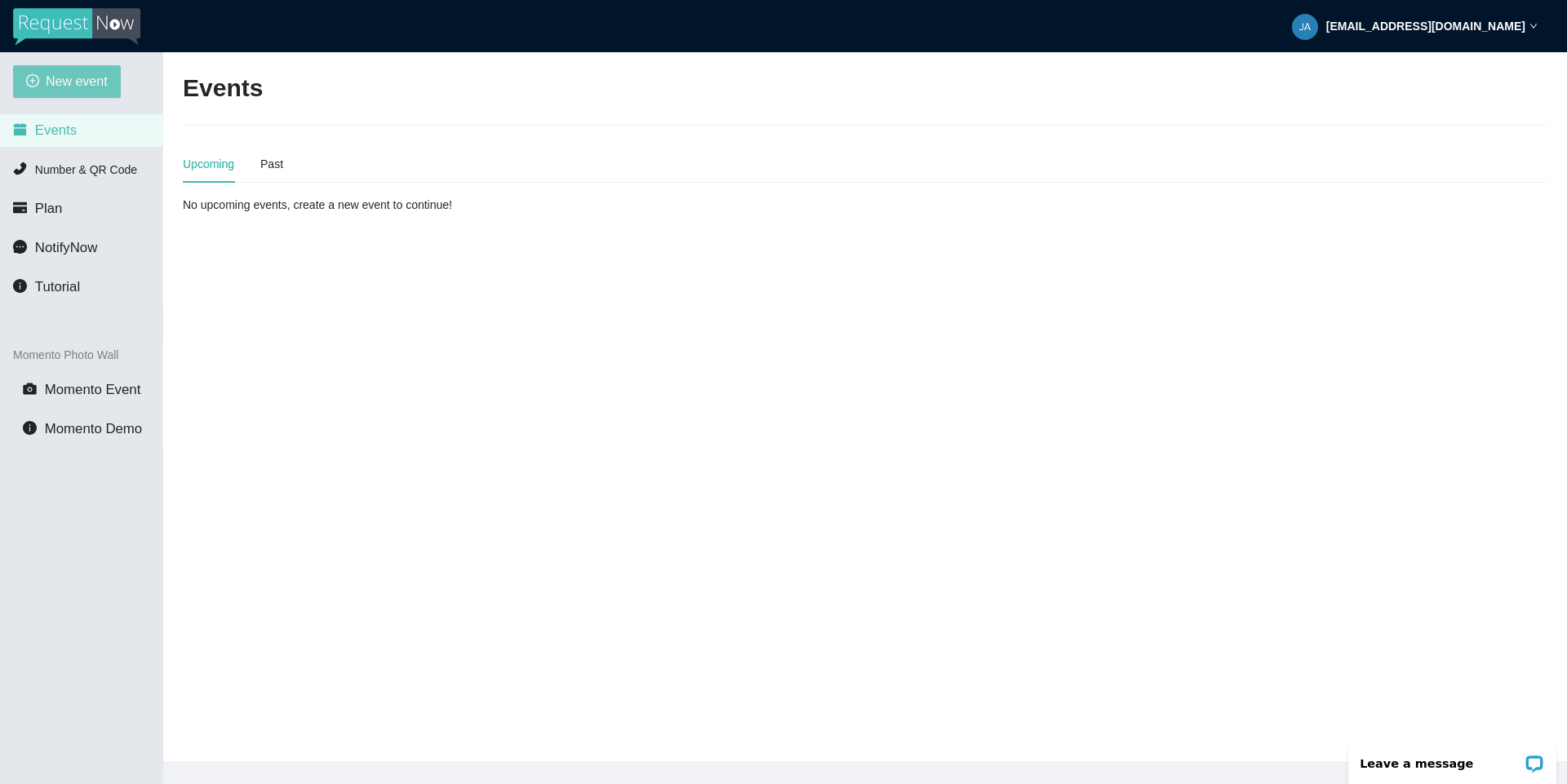
click at [87, 95] on button "New event" at bounding box center [68, 82] width 108 height 33
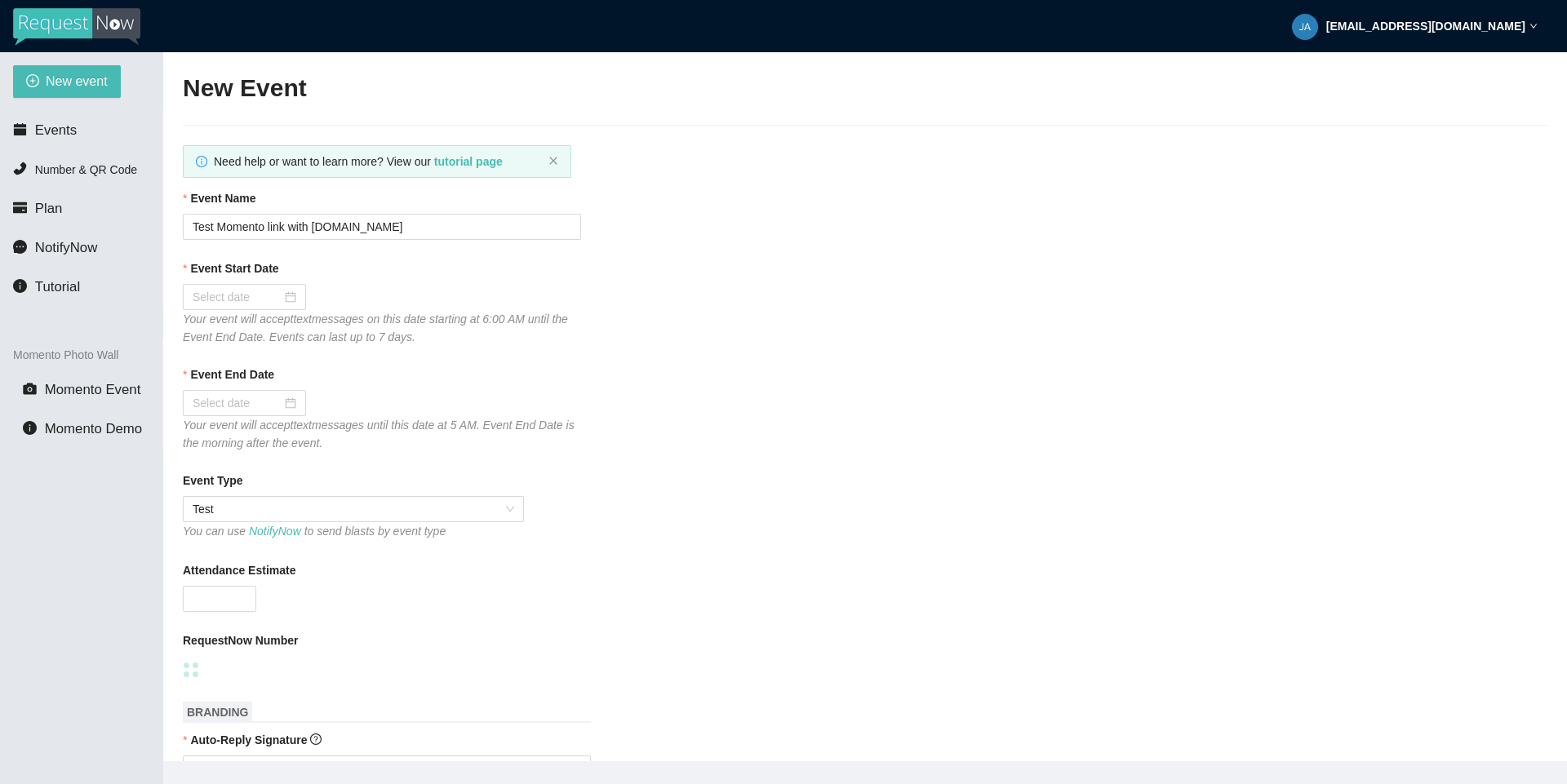
type textarea "https://virtualdj.com/ask/DJ_Spinz"
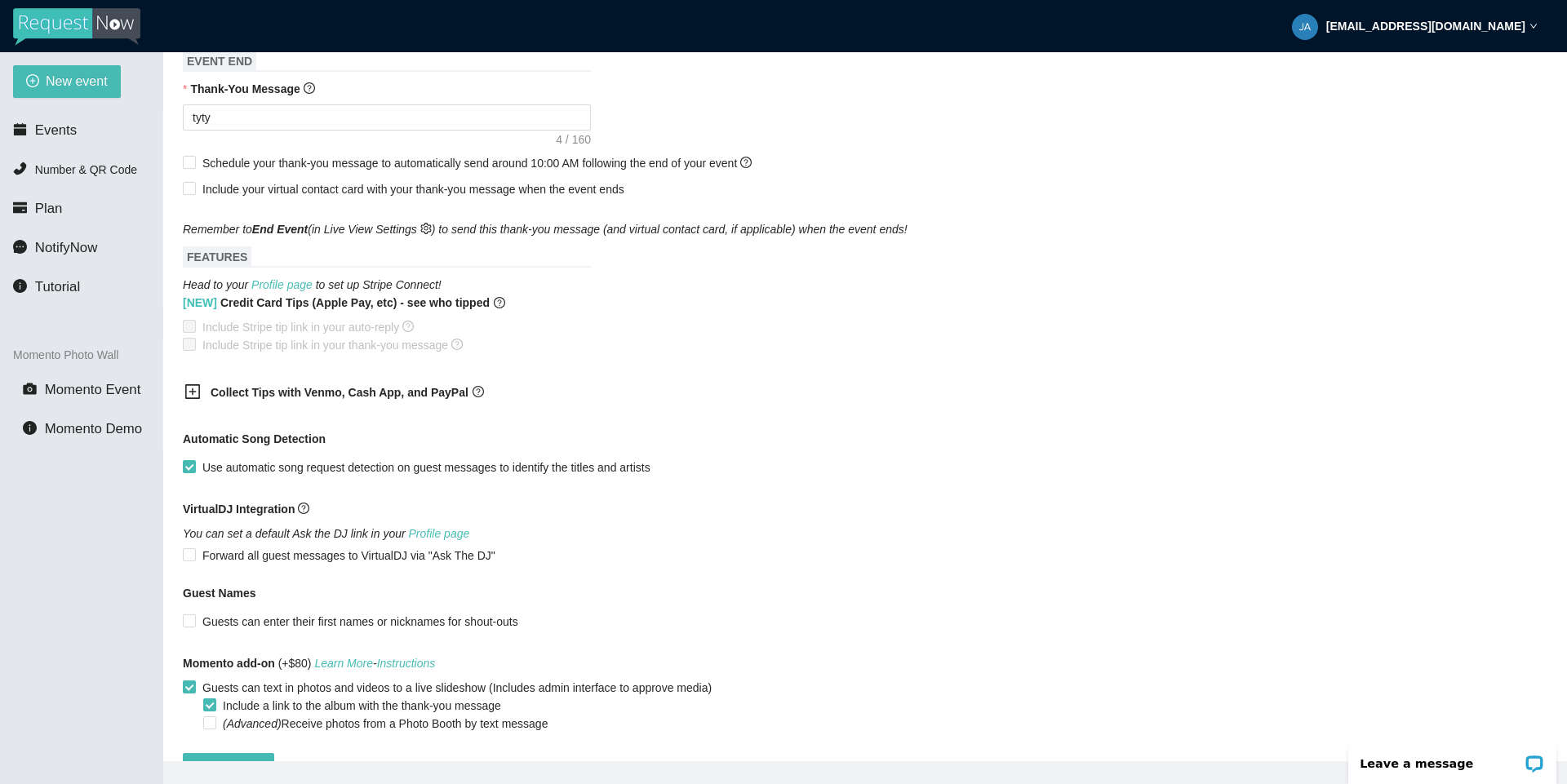
scroll to position [783, 0]
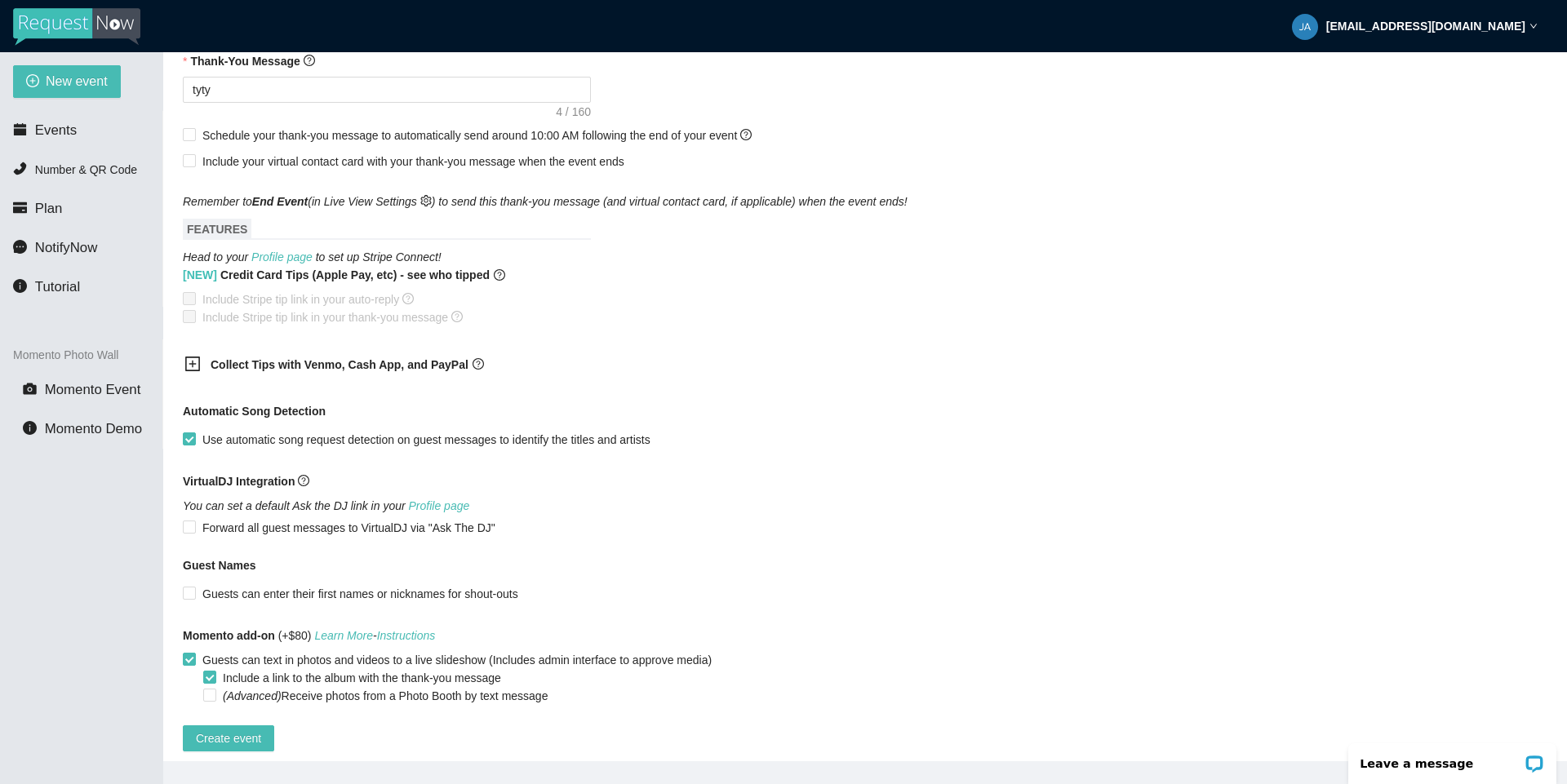
click at [397, 368] on b "Collect Tips with Venmo, Cash App, and PayPal" at bounding box center [339, 365] width 258 height 14
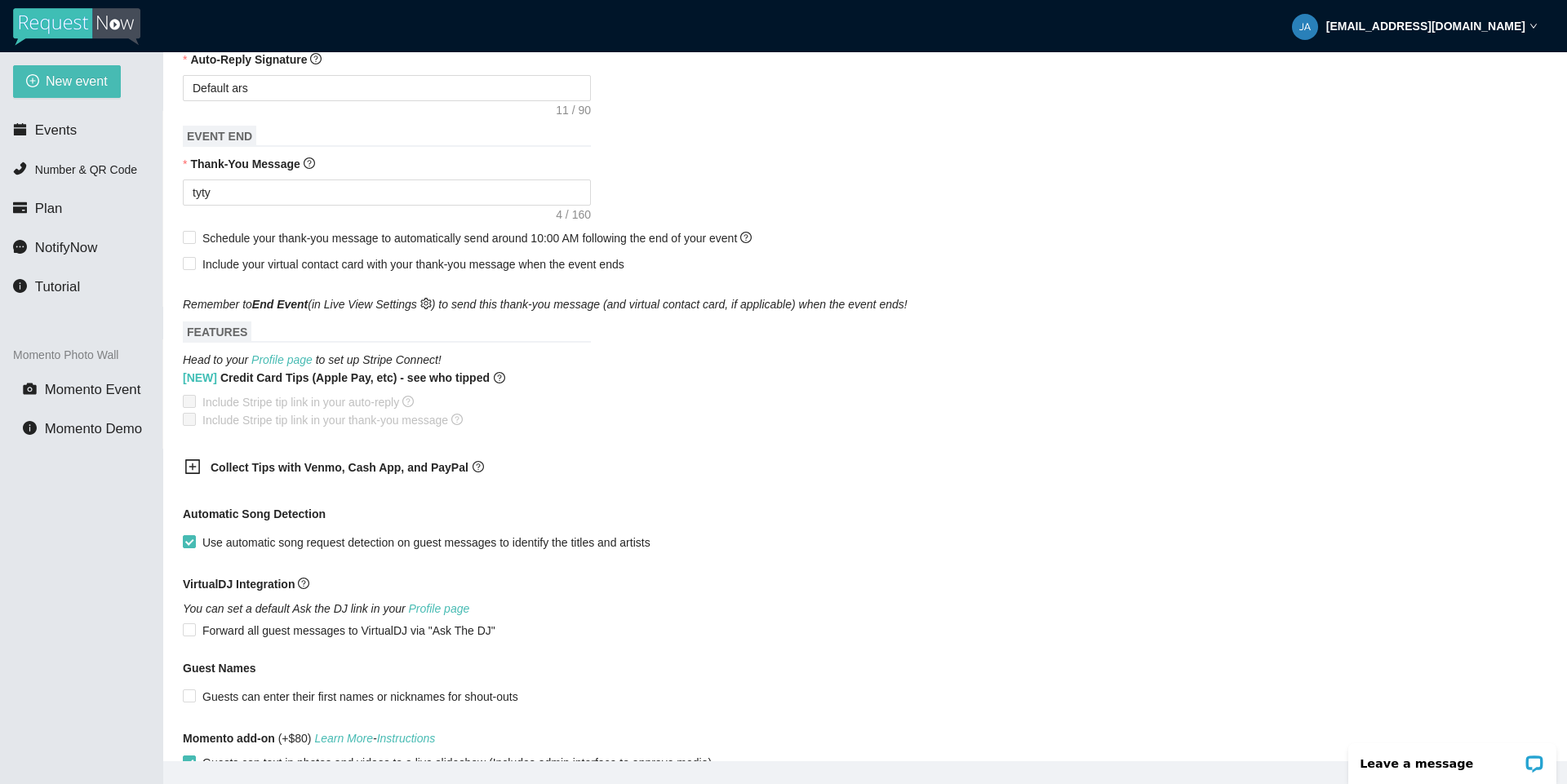
scroll to position [685, 0]
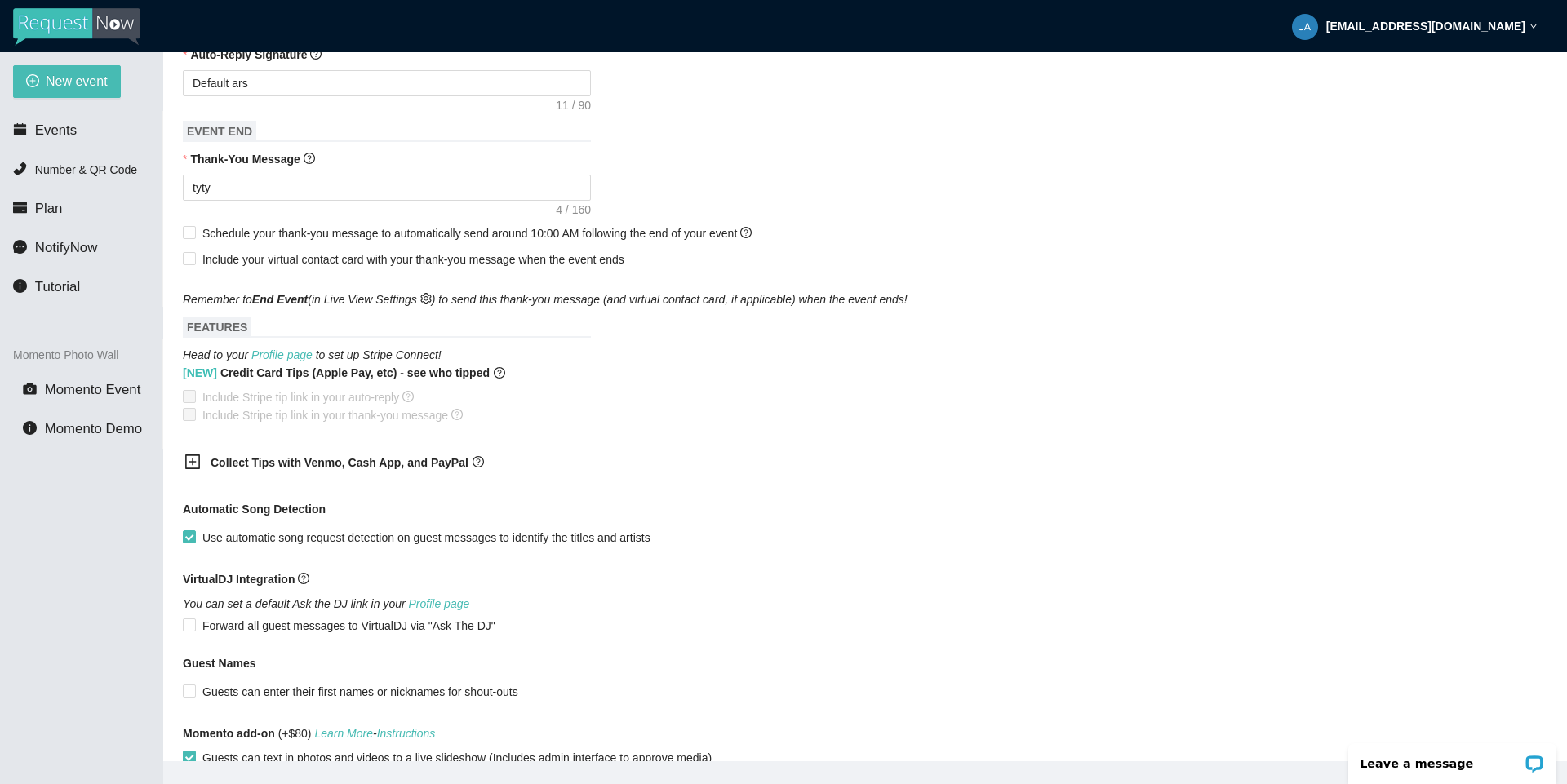
click at [353, 463] on b "Collect Tips with Venmo, Cash App, and PayPal" at bounding box center [339, 463] width 258 height 14
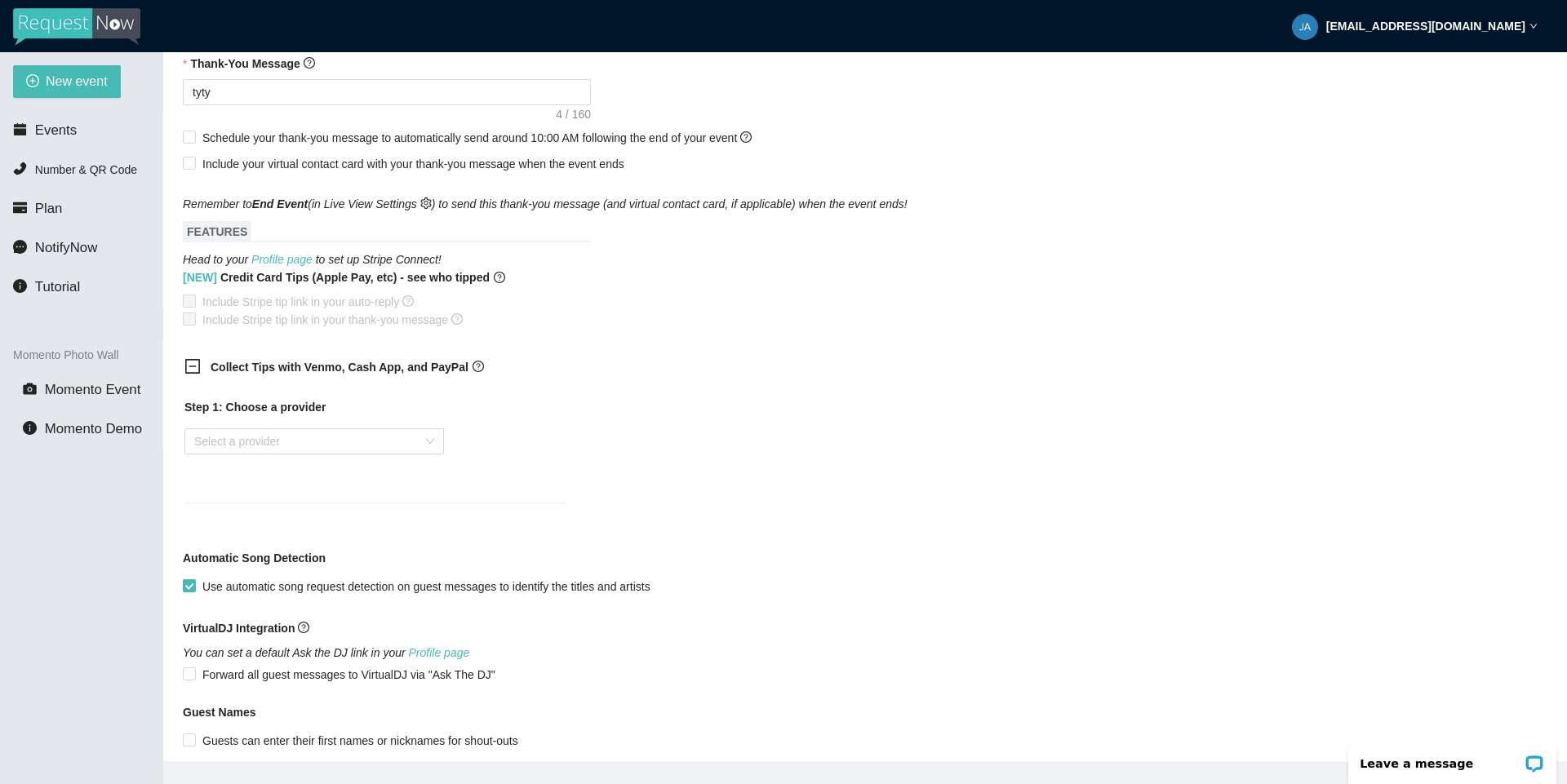
scroll to position [880, 0]
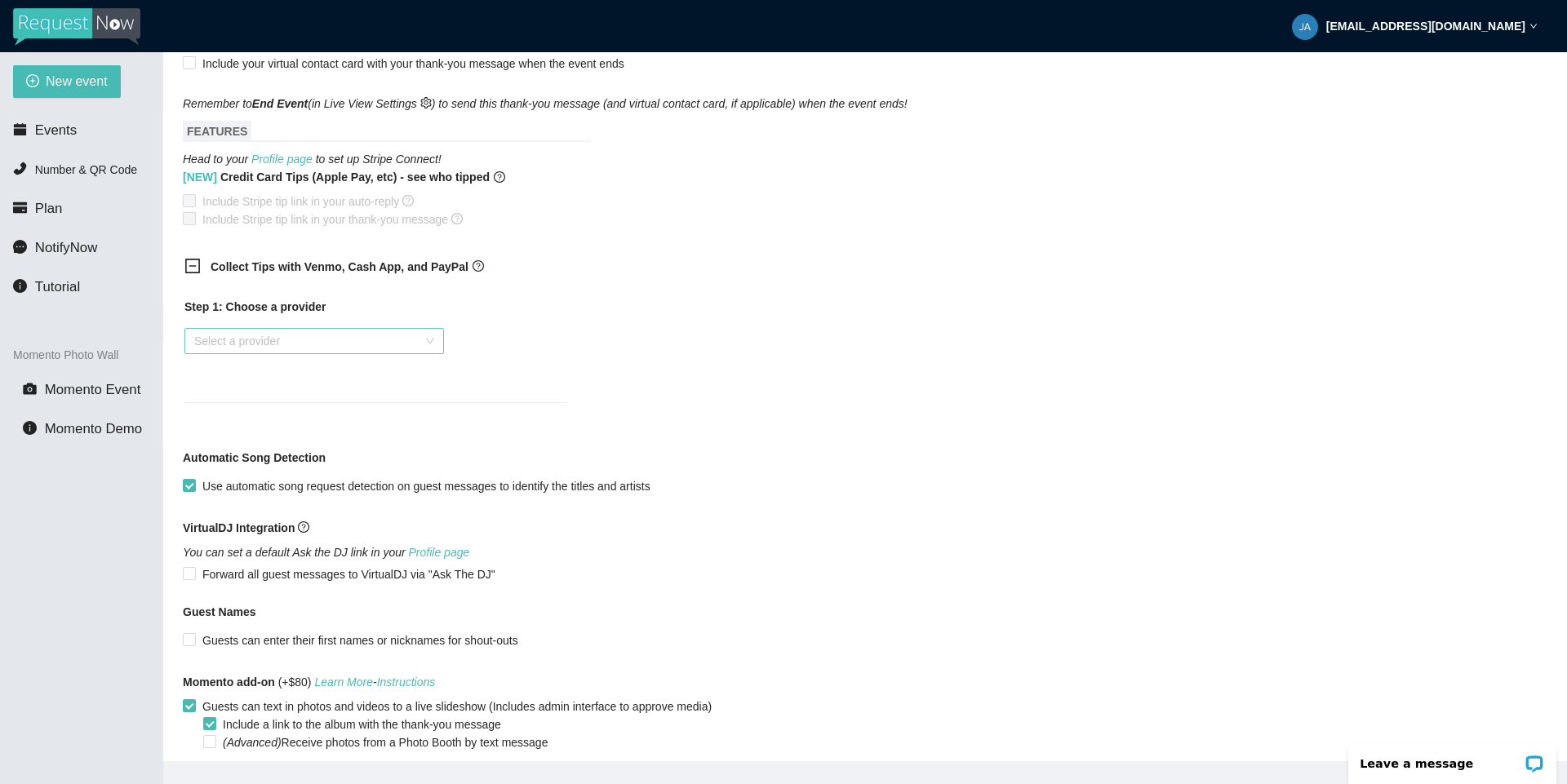
click at [287, 333] on div "Step 1: Choose a provider Select a provider" at bounding box center [375, 340] width 382 height 85
click at [278, 343] on input "search" at bounding box center [308, 340] width 229 height 24
click at [248, 399] on div "Venmo" at bounding box center [314, 404] width 240 height 18
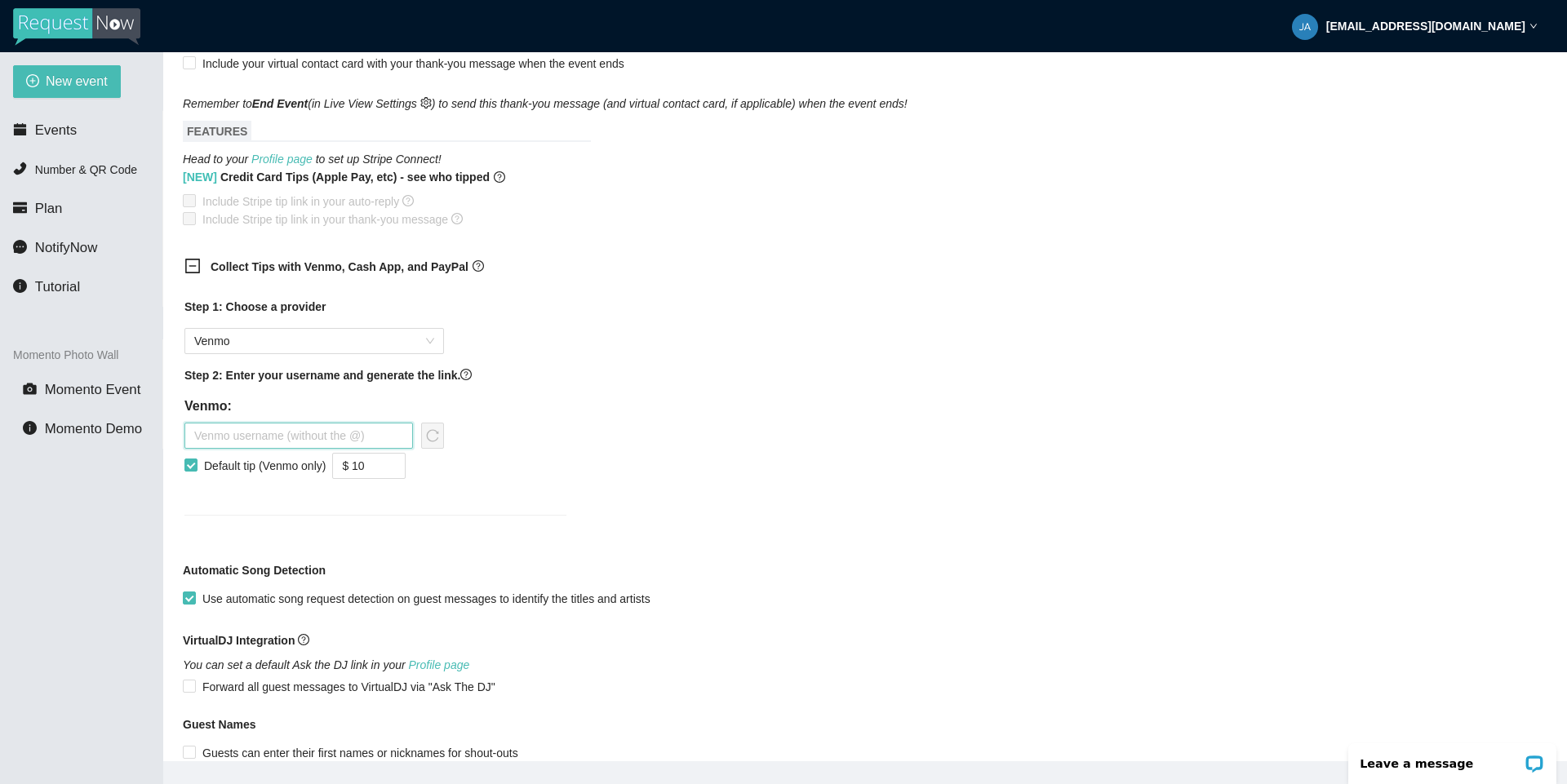
click at [257, 448] on input "text" at bounding box center [298, 435] width 229 height 26
paste input "therhythmconnection"
type input "therhythmconnection"
click at [365, 466] on input "$ 10" at bounding box center [369, 465] width 71 height 24
type input "$ 5"
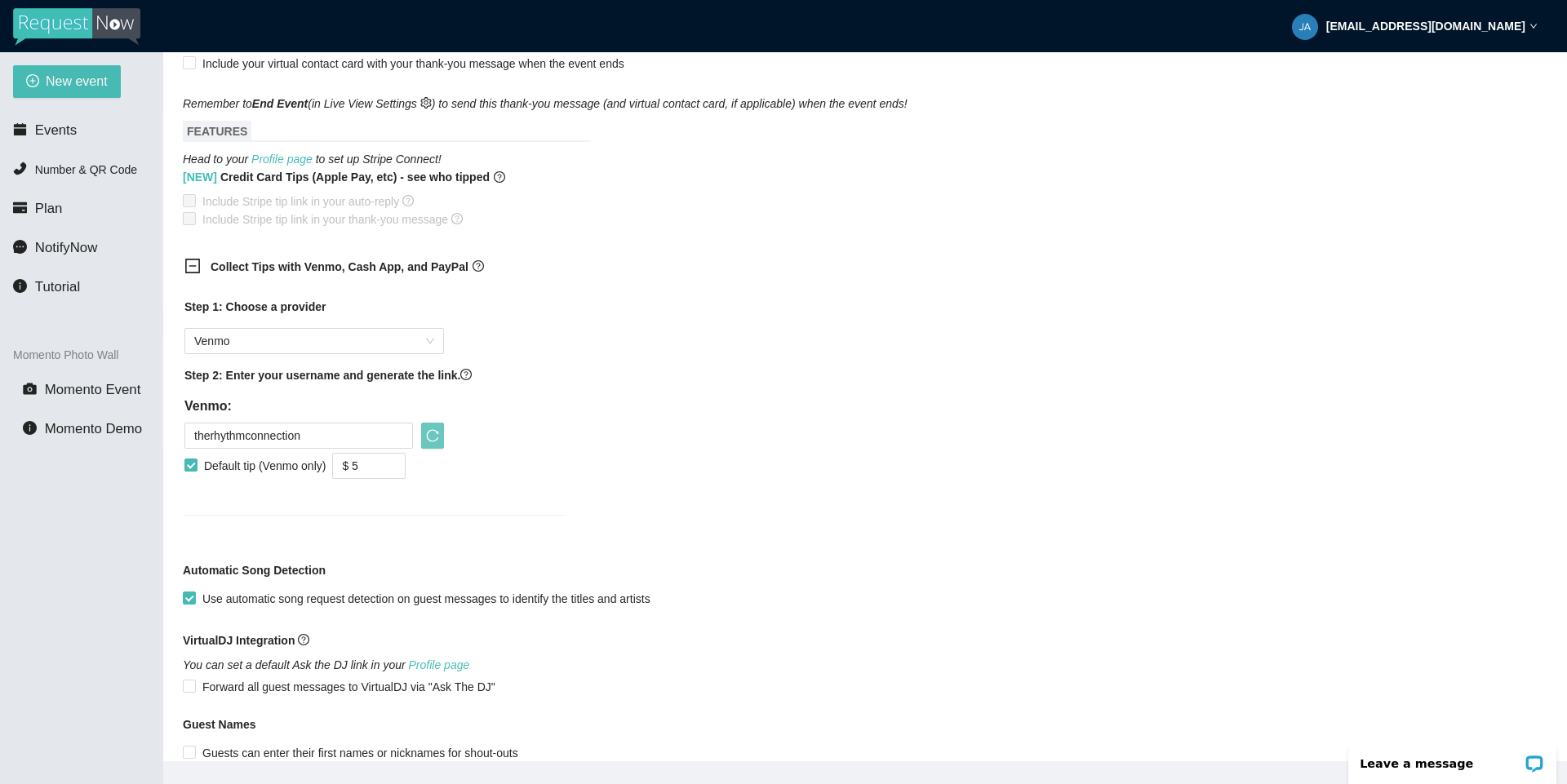
click at [432, 439] on icon "reload" at bounding box center [432, 436] width 14 height 14
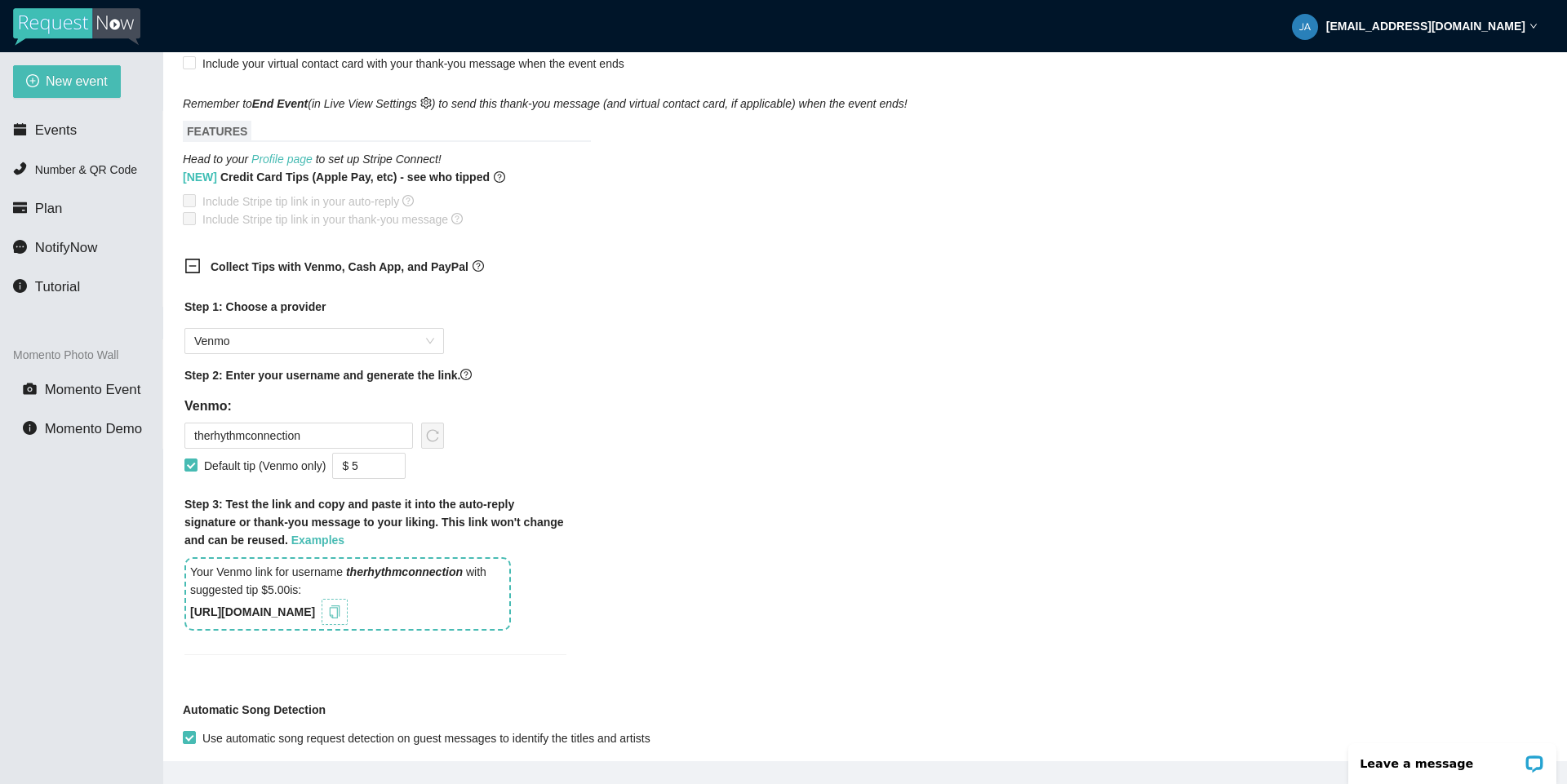
click at [341, 613] on icon "copy" at bounding box center [335, 612] width 11 height 14
click at [966, 469] on div "Collect Tips with Venmo, Cash App, and PayPal Step 1: Choose a provider Venmo S…" at bounding box center [865, 466] width 1364 height 436
click at [344, 614] on span "copy" at bounding box center [334, 612] width 18 height 14
click at [342, 616] on icon "copy" at bounding box center [335, 612] width 14 height 14
click at [924, 579] on div "Collect Tips with Venmo, Cash App, and PayPal Step 1: Choose a provider Venmo S…" at bounding box center [865, 466] width 1364 height 436
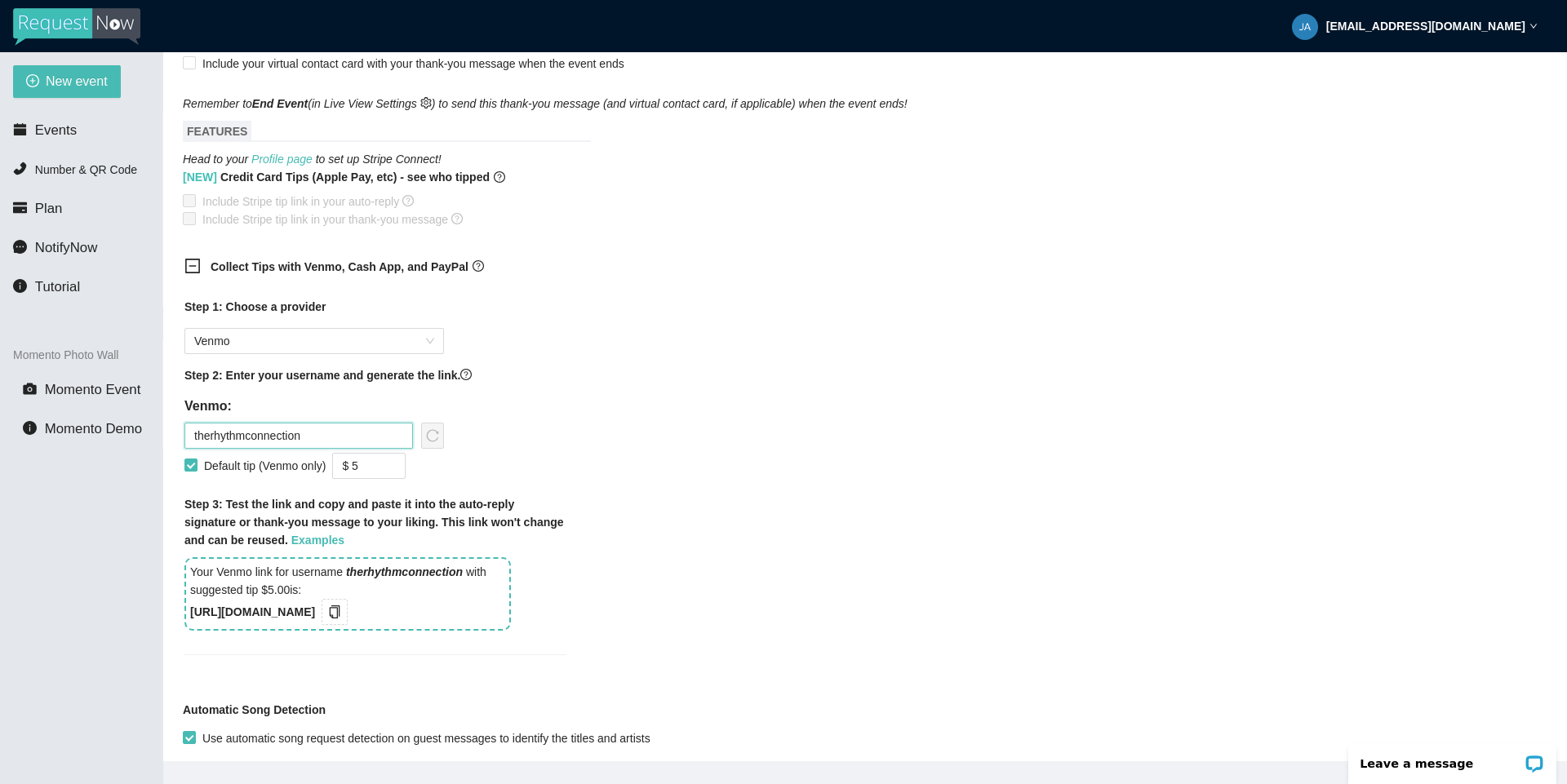
click at [304, 438] on input "therhythmconnection" at bounding box center [298, 435] width 229 height 26
paste input "MikeGoodrick"
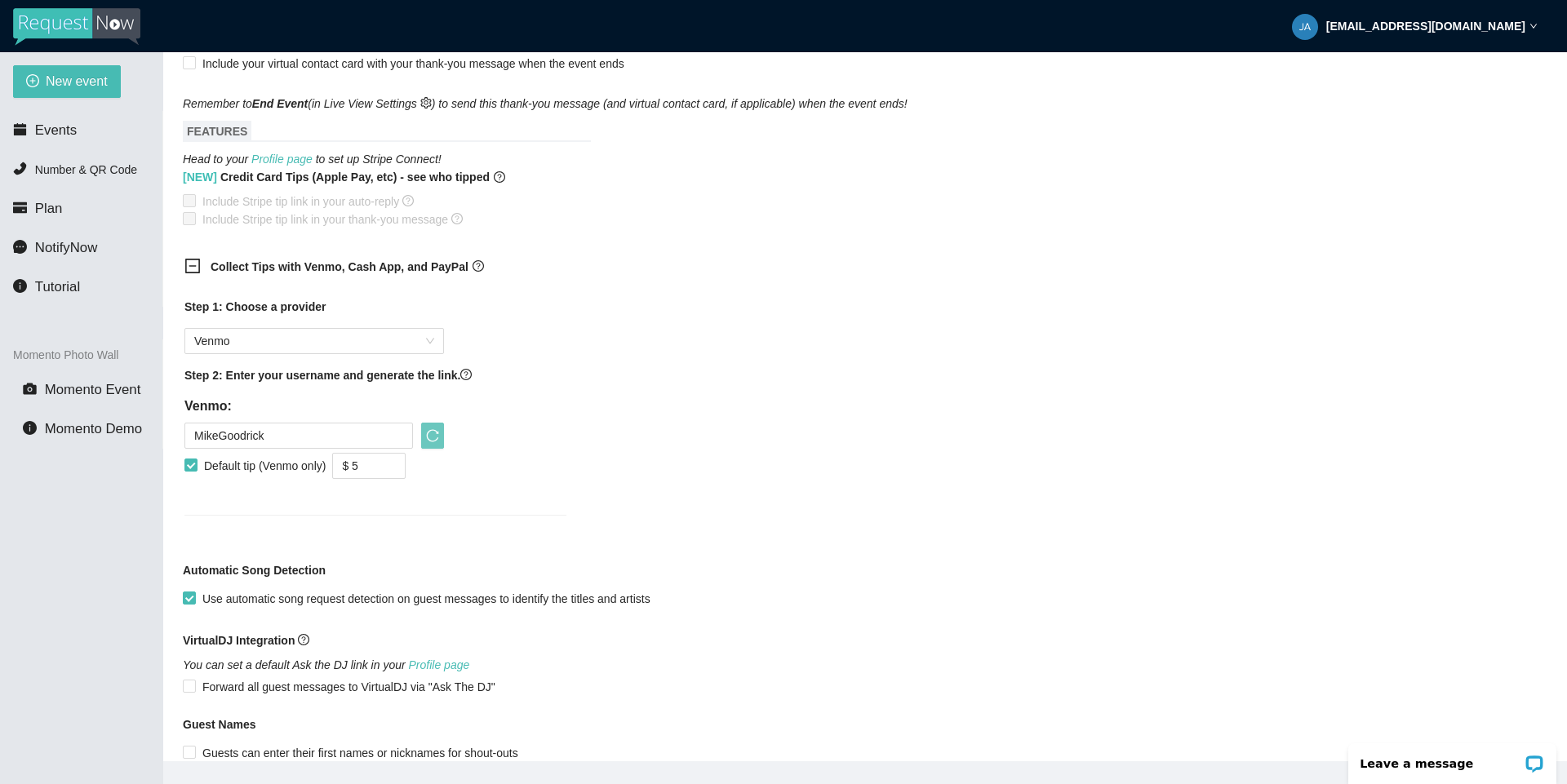
click at [434, 447] on button "button" at bounding box center [432, 435] width 23 height 26
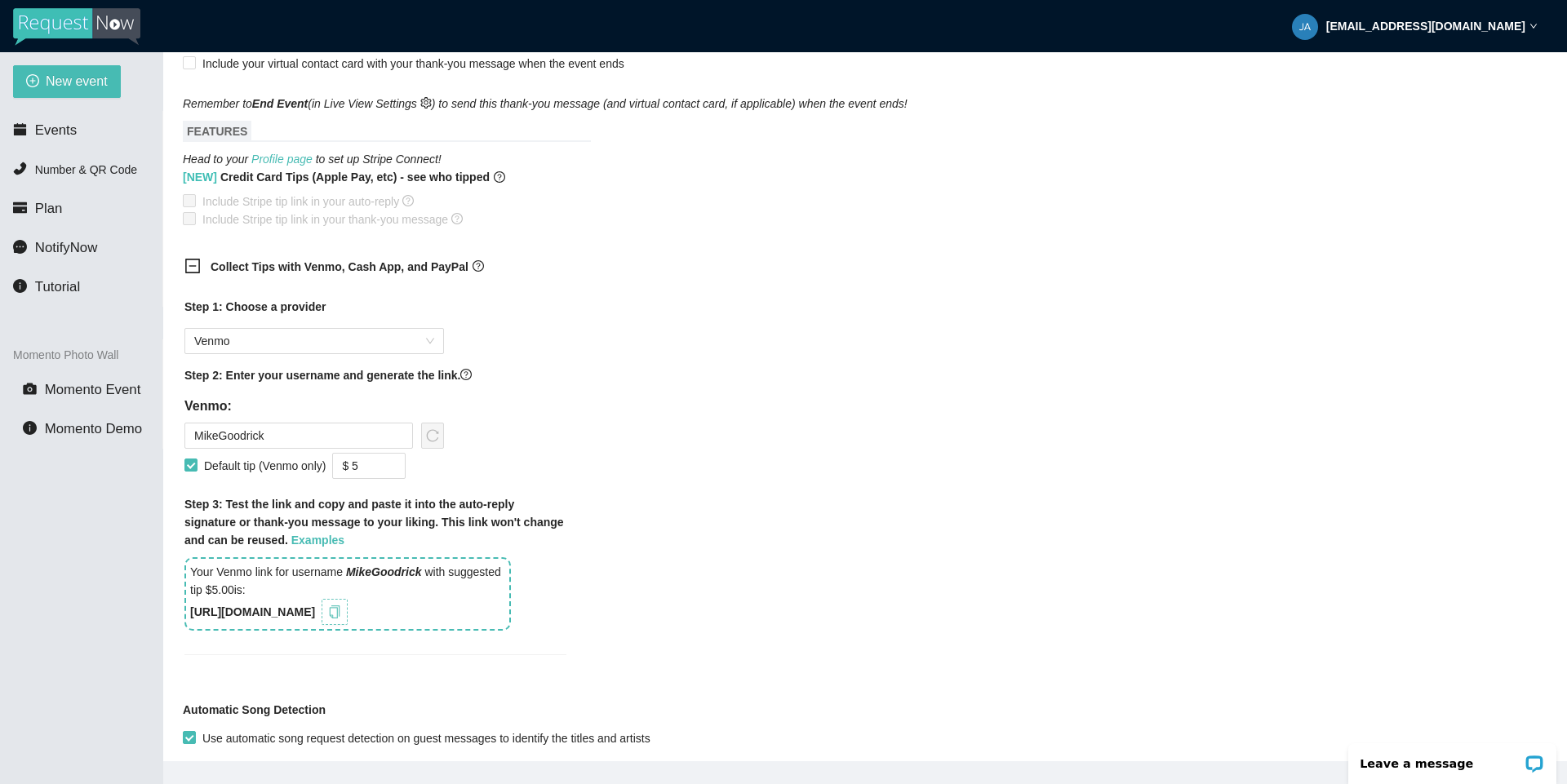
click at [342, 618] on icon "copy" at bounding box center [335, 612] width 14 height 14
click at [293, 448] on input "MikeGoodrick" at bounding box center [298, 435] width 229 height 26
paste input "Joel-Kellar-1"
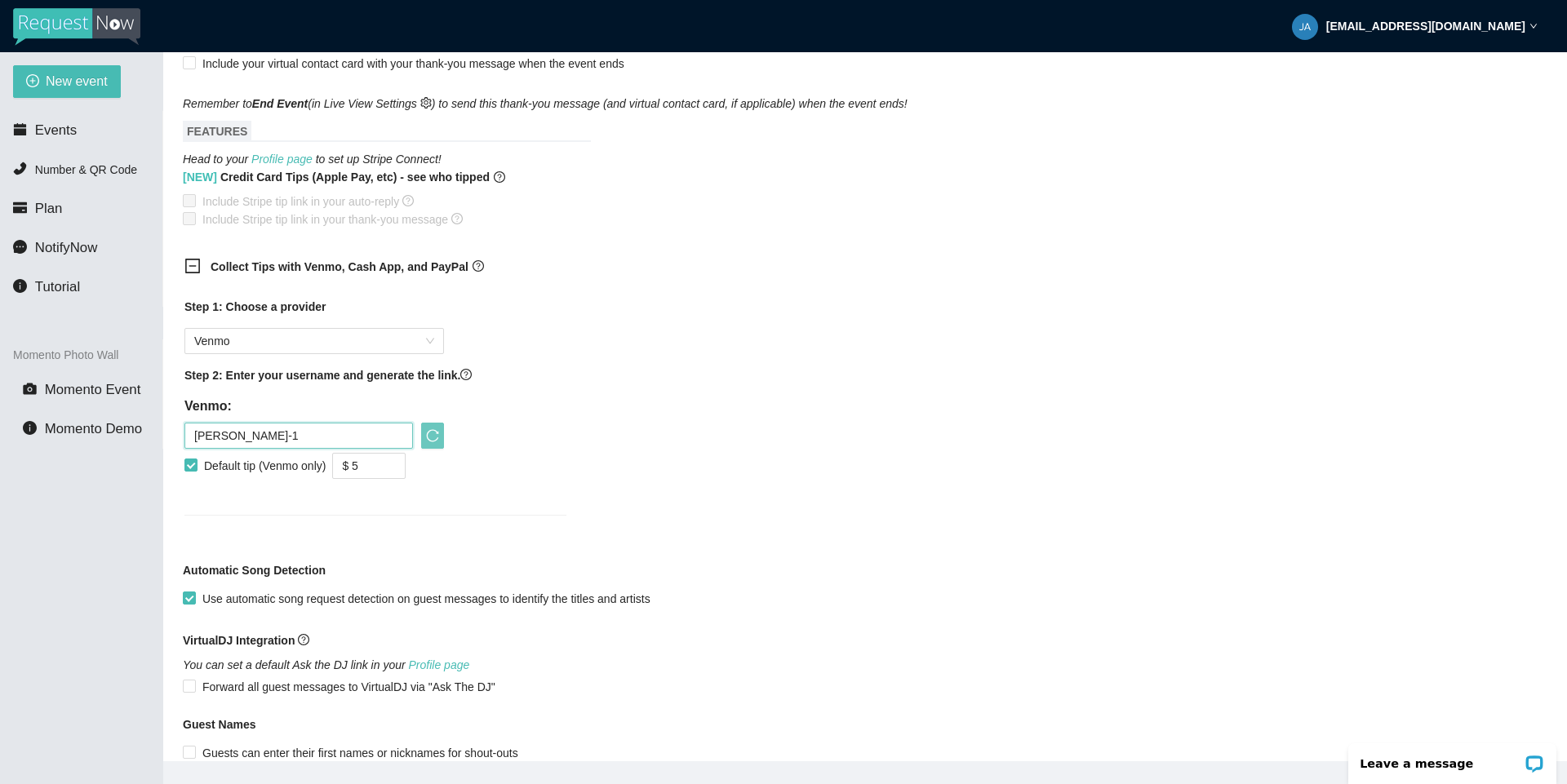
type input "Joel-Kellar-1"
click at [432, 442] on icon "reload" at bounding box center [432, 436] width 14 height 14
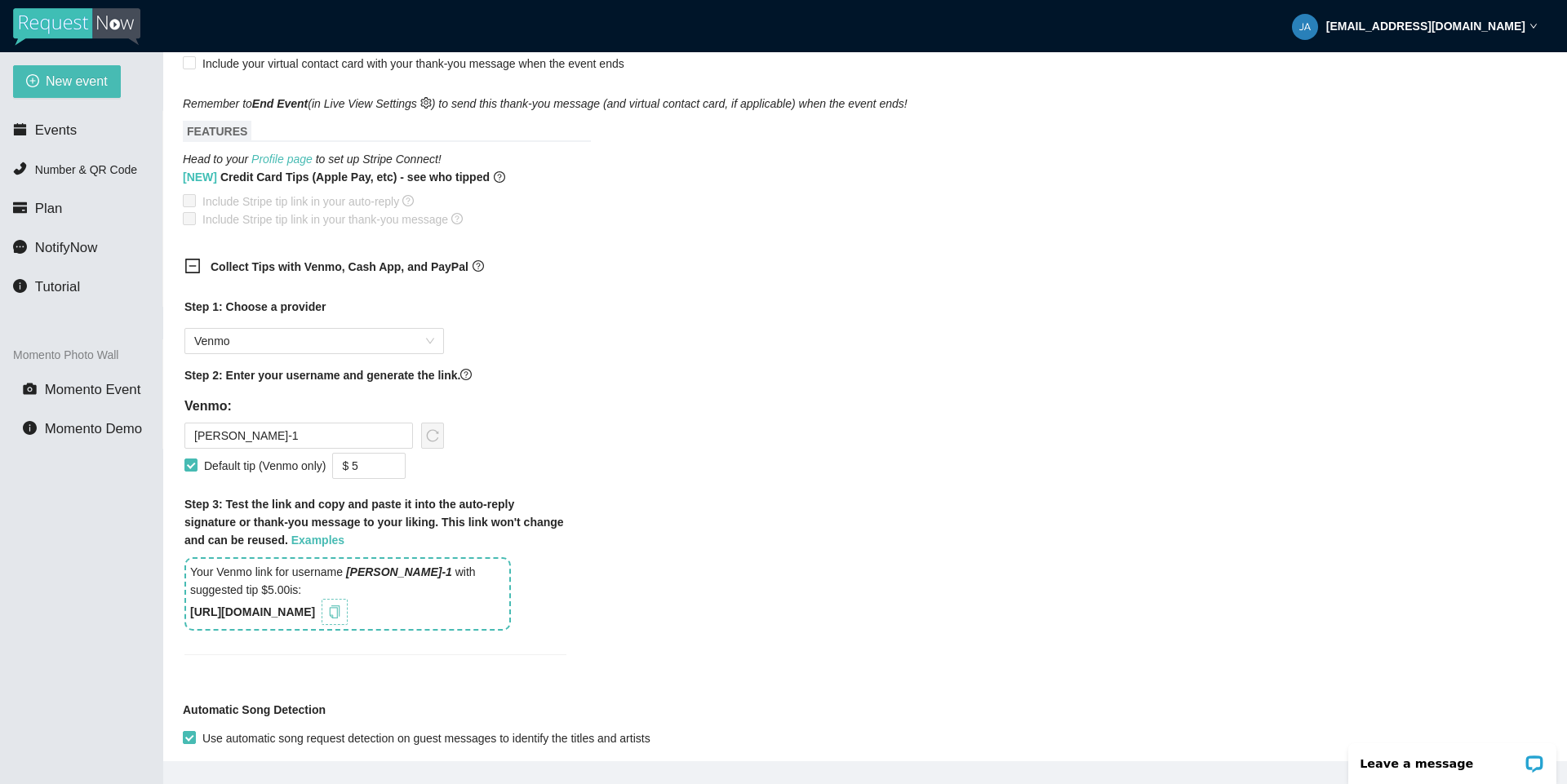
click at [341, 618] on icon "copy" at bounding box center [335, 612] width 11 height 14
click at [366, 337] on span "Venmo" at bounding box center [314, 340] width 240 height 24
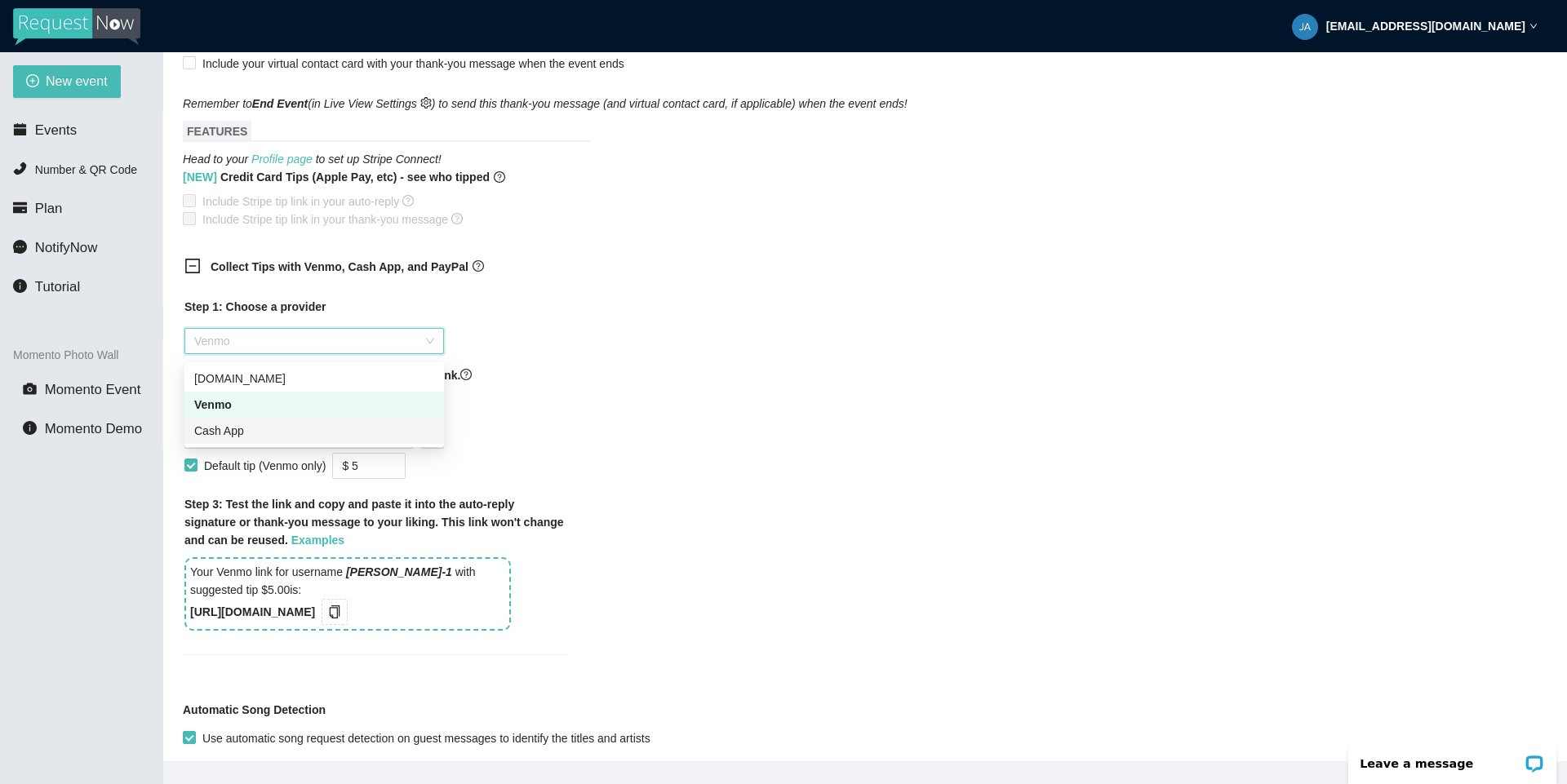
click at [241, 425] on div "Cash App" at bounding box center [314, 430] width 240 height 18
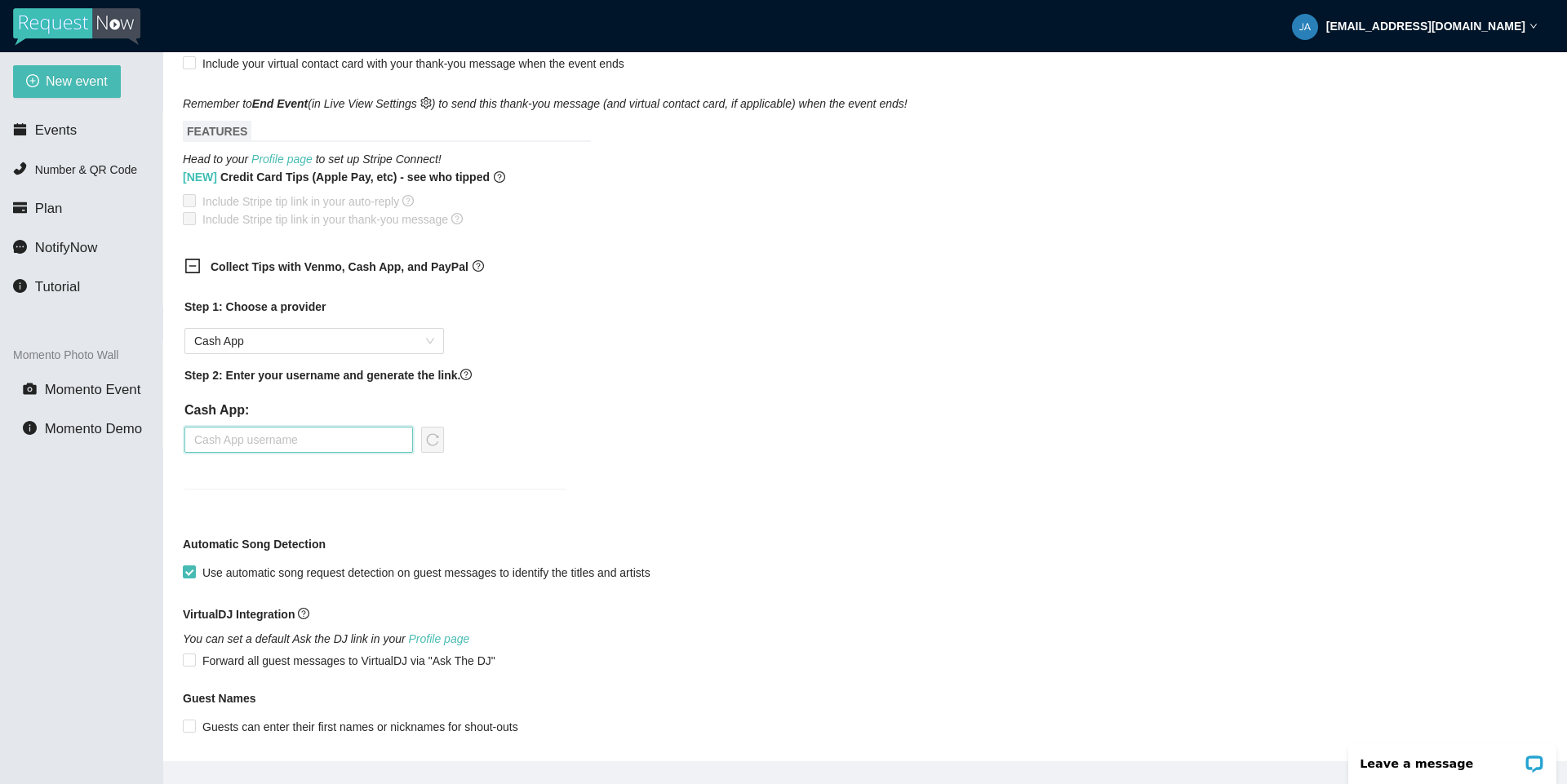
click at [289, 449] on input "text" at bounding box center [298, 439] width 229 height 26
paste input "Jkellarmusic"
type input "Jkellarmusic"
drag, startPoint x: 440, startPoint y: 451, endPoint x: 454, endPoint y: 454, distance: 14.3
click at [440, 451] on button "button" at bounding box center [432, 439] width 23 height 26
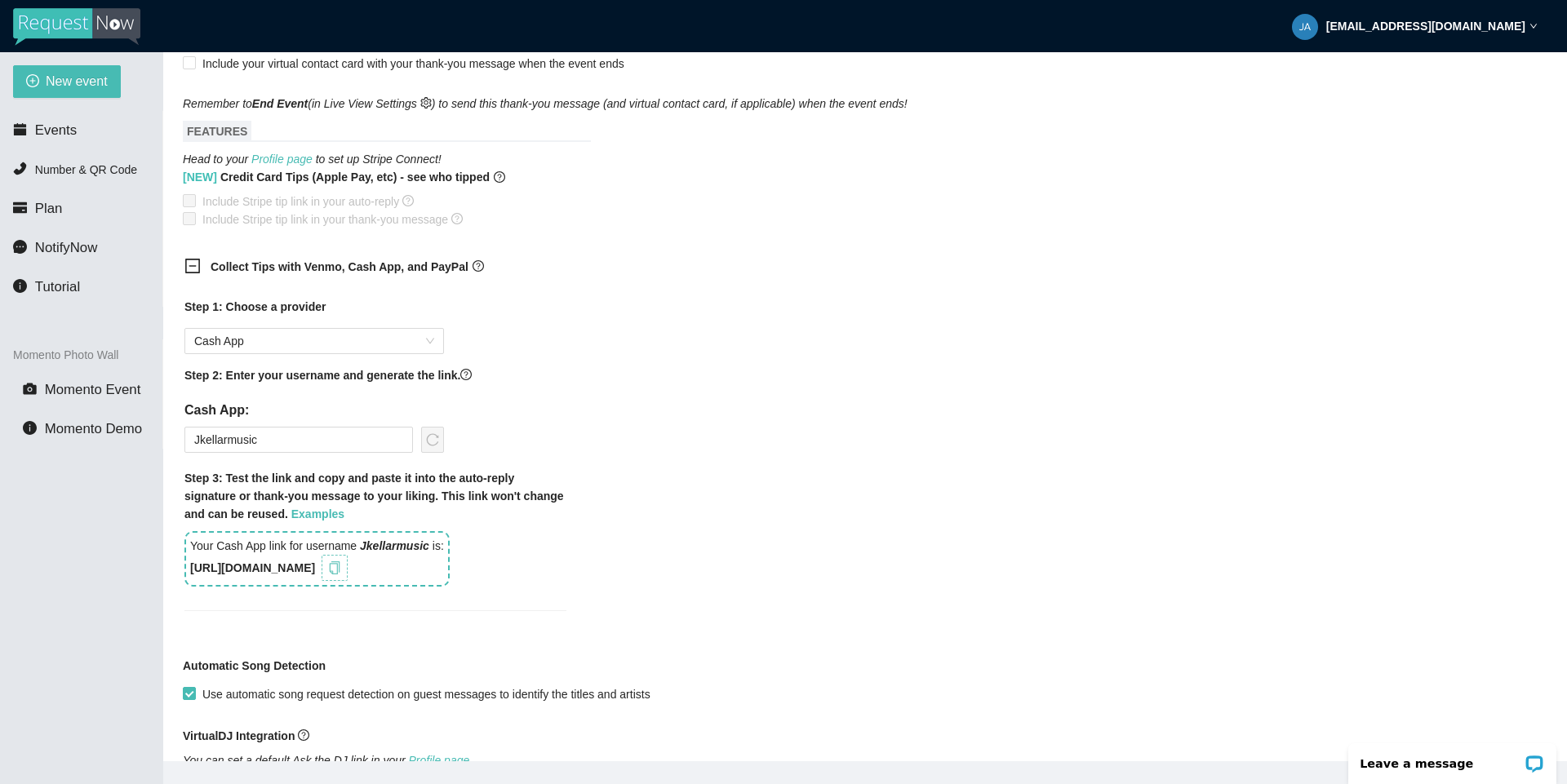
click at [342, 574] on icon "copy" at bounding box center [335, 568] width 14 height 14
click at [999, 481] on div "Collect Tips with Venmo, Cash App, and PayPal Step 1: Choose a provider Cash Ap…" at bounding box center [865, 444] width 1364 height 392
click at [342, 569] on icon "copy" at bounding box center [335, 568] width 14 height 14
click at [299, 446] on input "Jkellarmusic" at bounding box center [298, 439] width 229 height 26
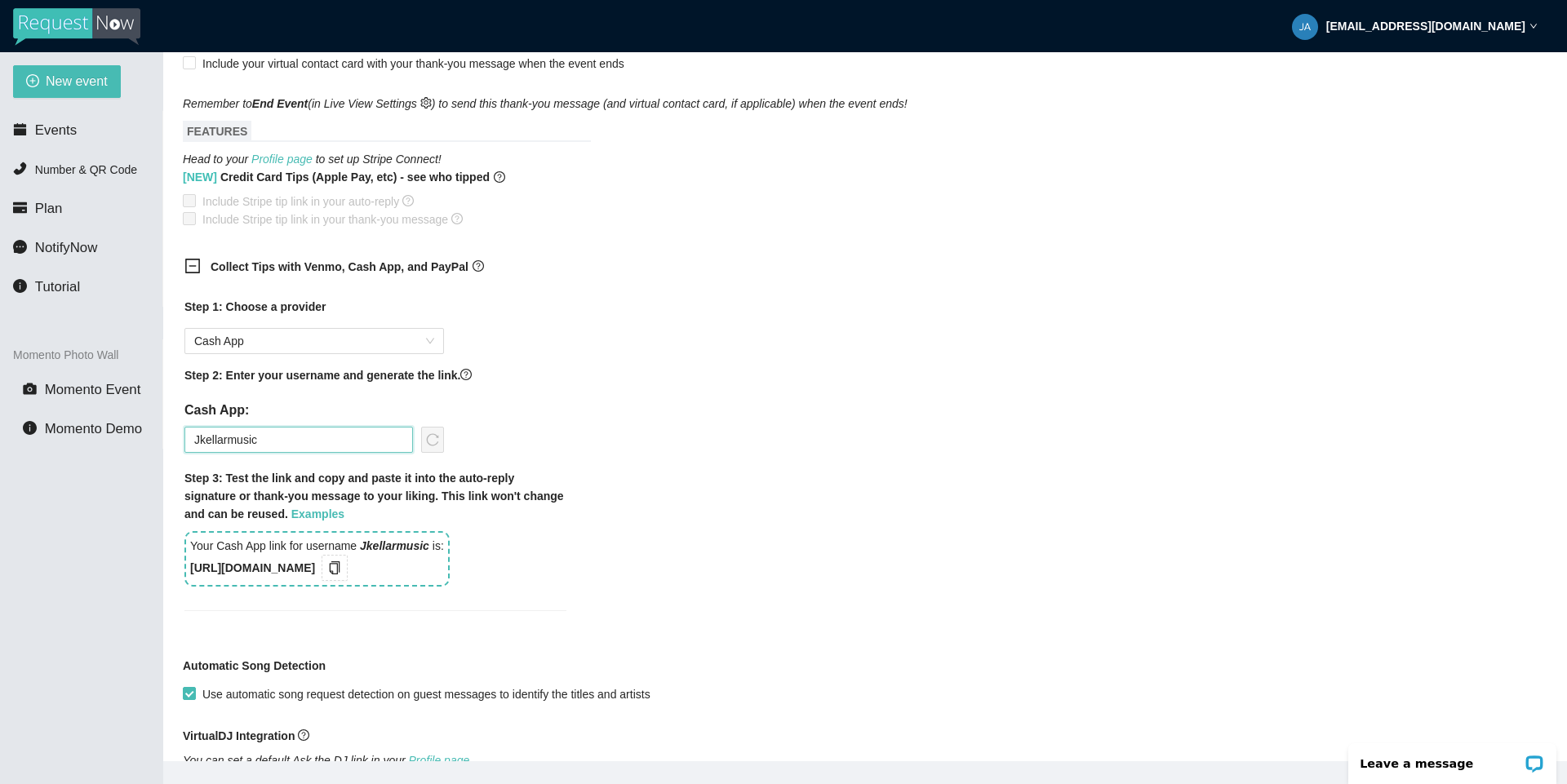
click at [299, 446] on input "Jkellarmusic" at bounding box center [298, 439] width 229 height 26
click at [370, 336] on span "Cash App" at bounding box center [314, 340] width 240 height 24
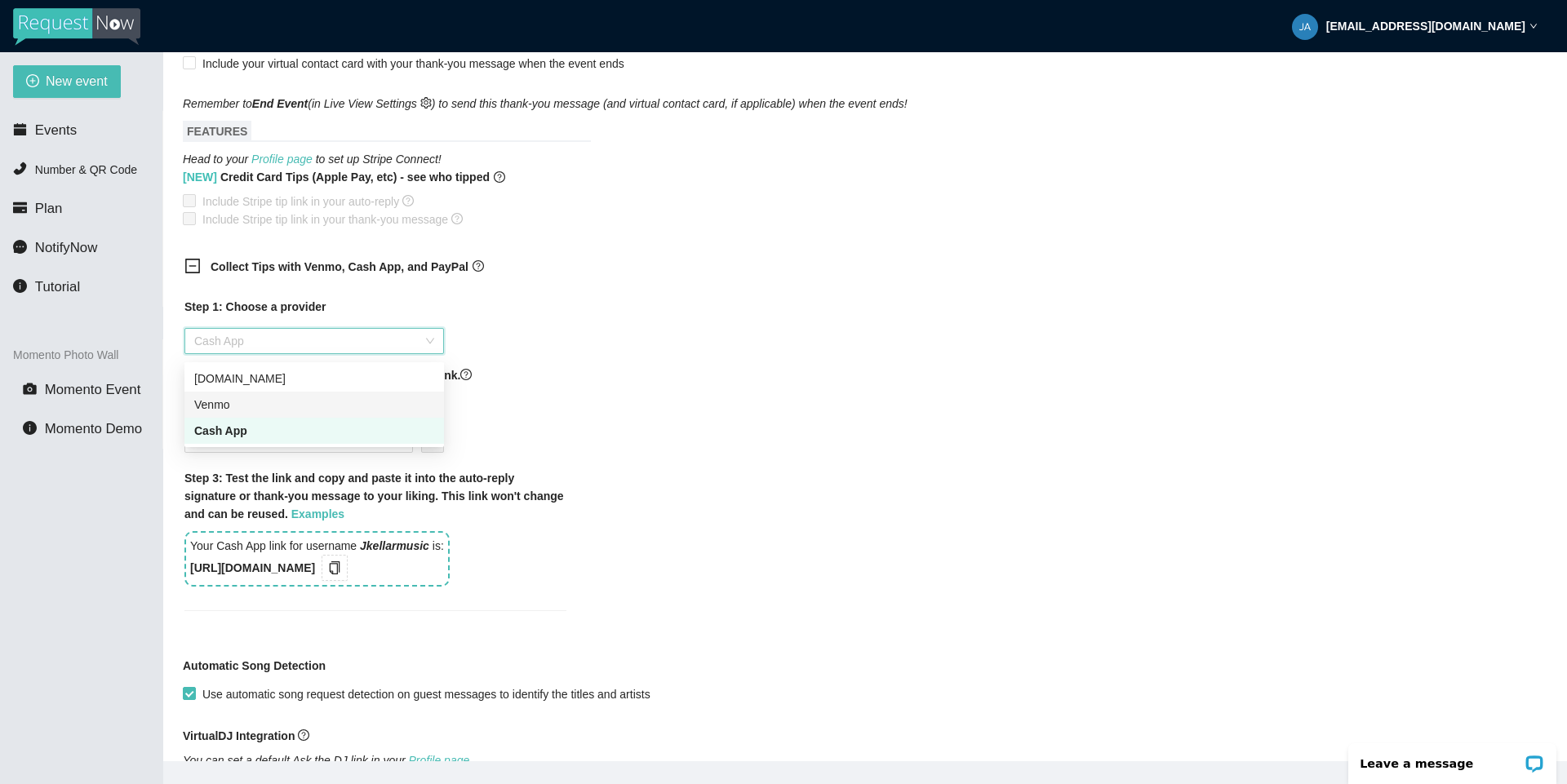
click at [248, 403] on div "Venmo" at bounding box center [314, 404] width 240 height 18
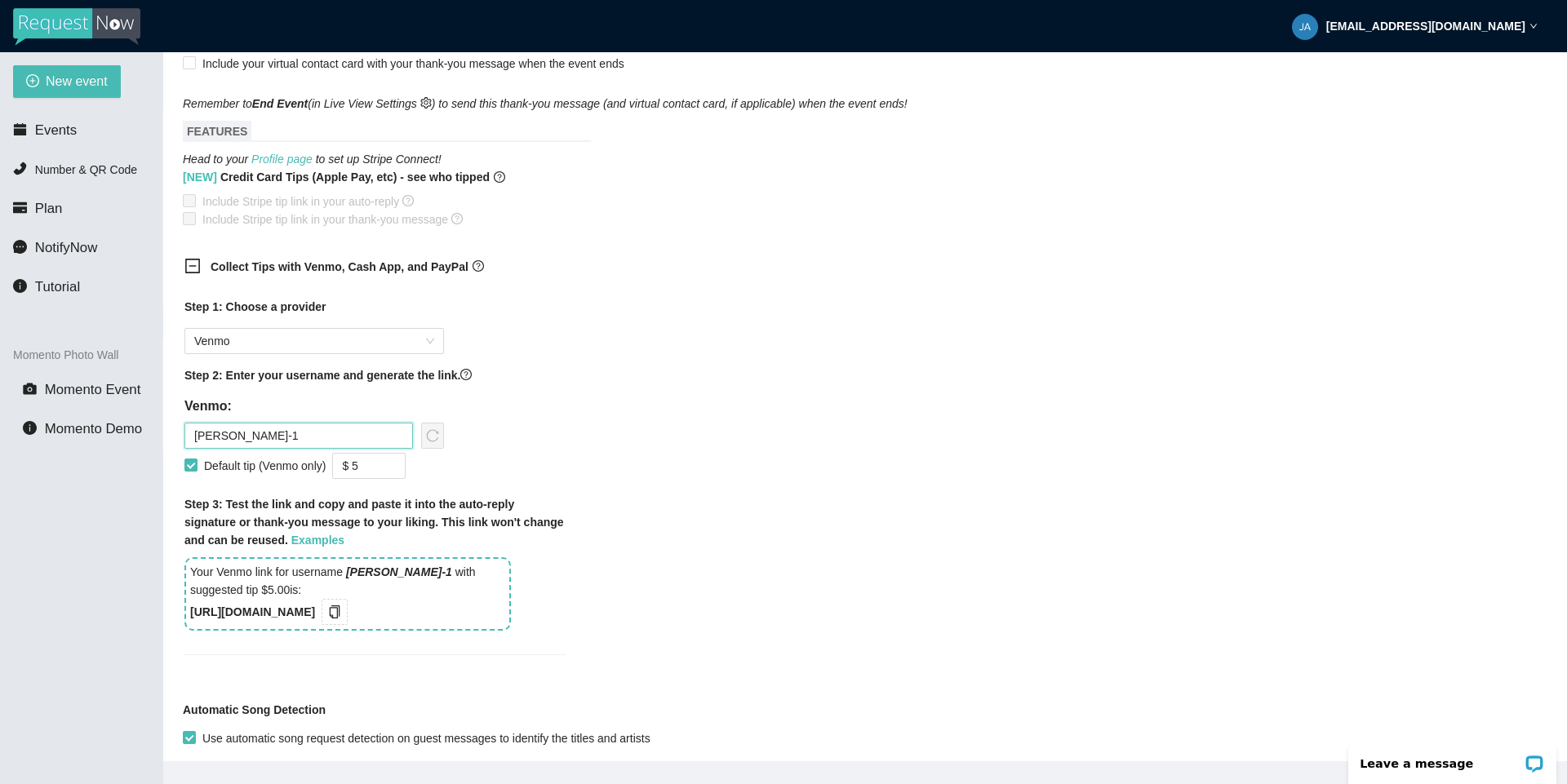
click at [314, 446] on input "Joel-Kellar-1" at bounding box center [298, 435] width 229 height 26
paste input "Greg-Corner"
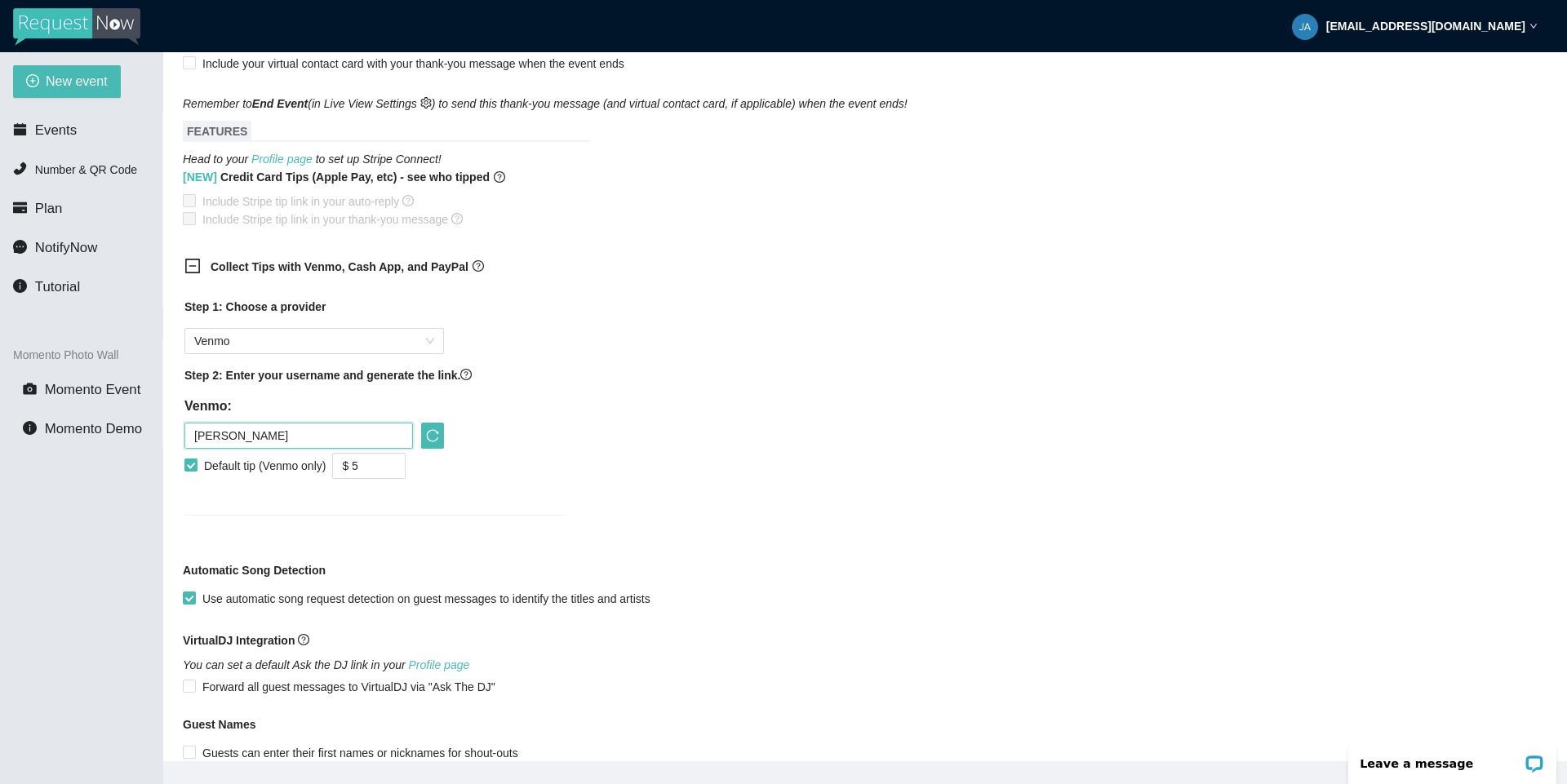
type input "Greg-Corner"
click at [196, 472] on span at bounding box center [191, 465] width 14 height 14
click at [196, 470] on input "Default tip (Venmo only)" at bounding box center [190, 464] width 12 height 12
checkbox input "false"
click at [435, 446] on button "button" at bounding box center [432, 435] width 23 height 26
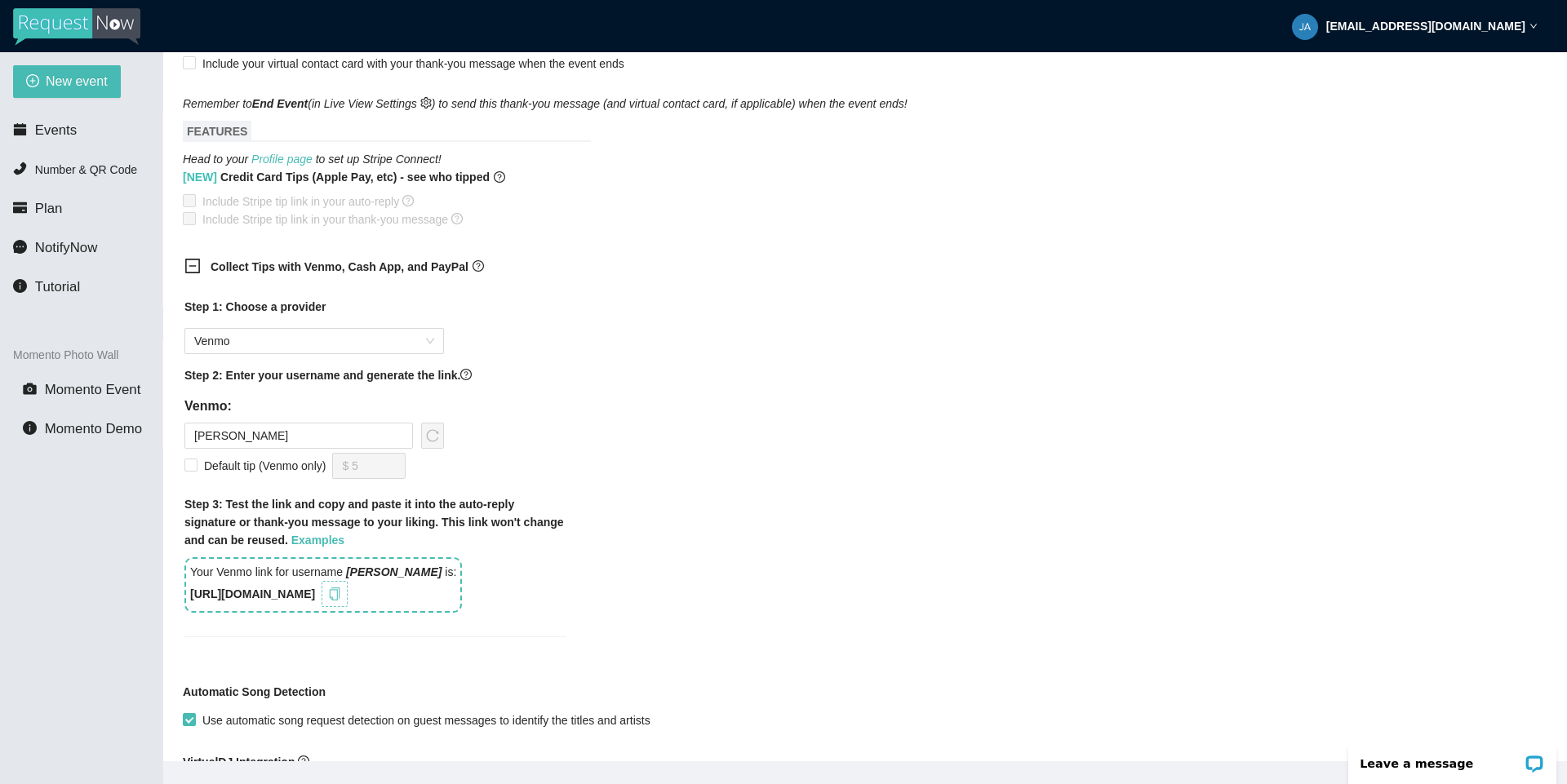
click at [344, 600] on span "copy" at bounding box center [334, 594] width 18 height 14
